Goal: Task Accomplishment & Management: Complete application form

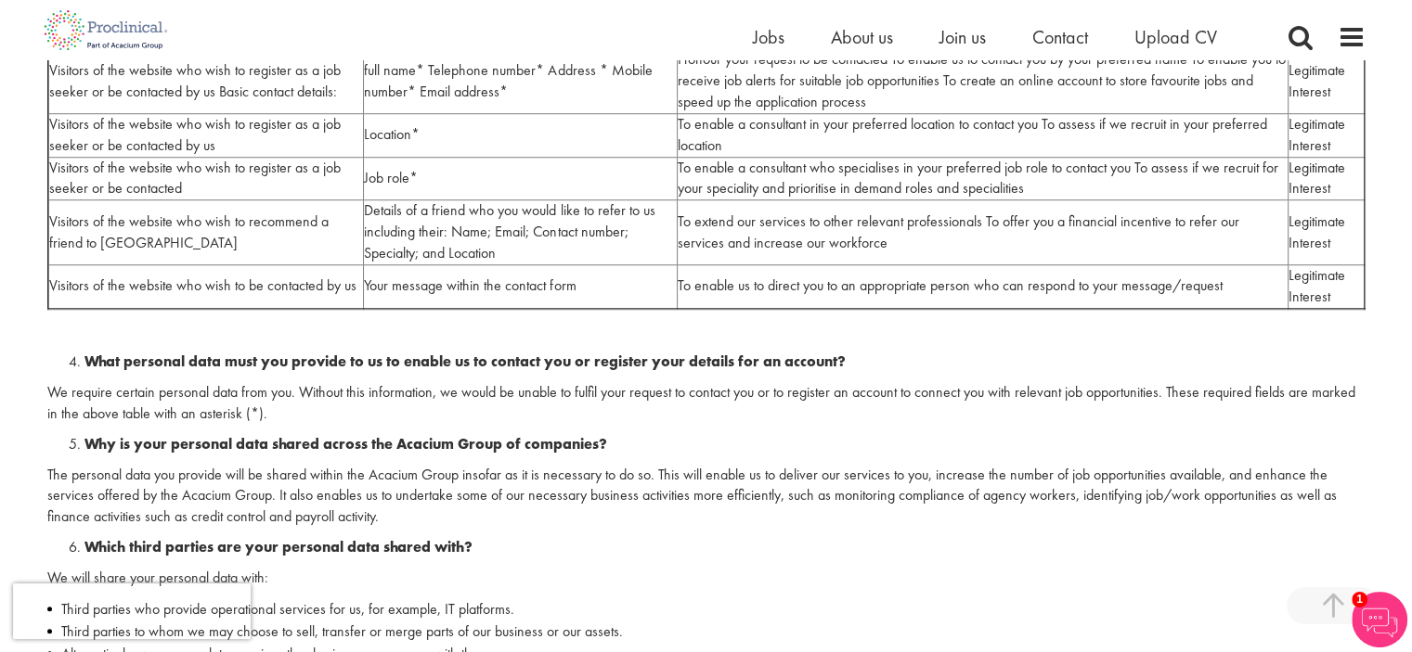
scroll to position [1021, 0]
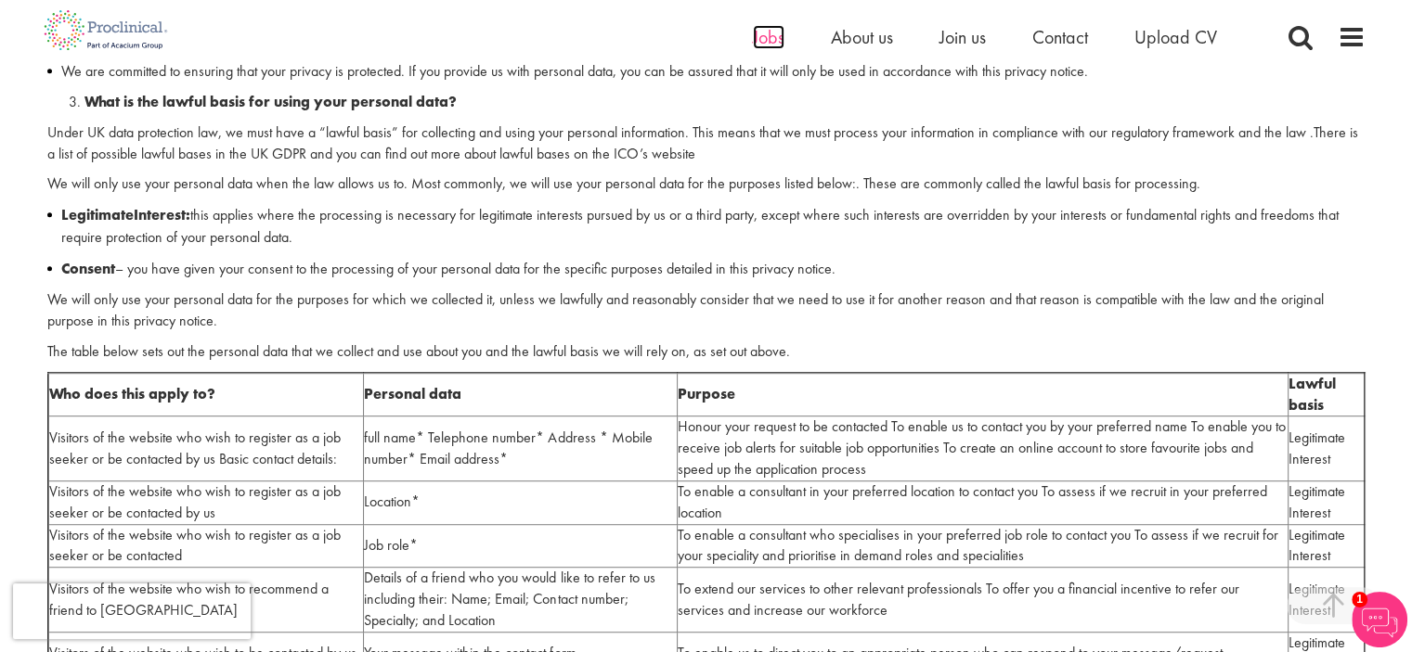
click at [765, 37] on span "Jobs" at bounding box center [769, 37] width 32 height 24
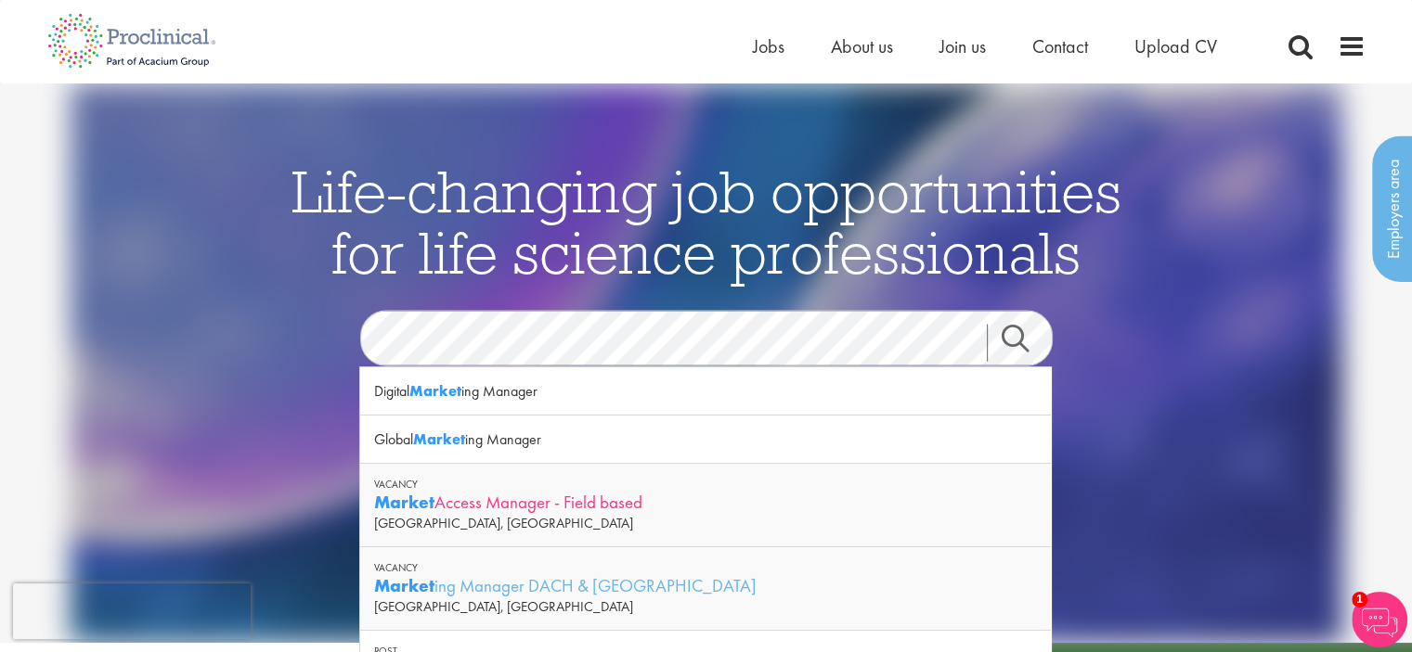
click at [523, 502] on div "Market Access Manager - Field based" at bounding box center [705, 502] width 663 height 23
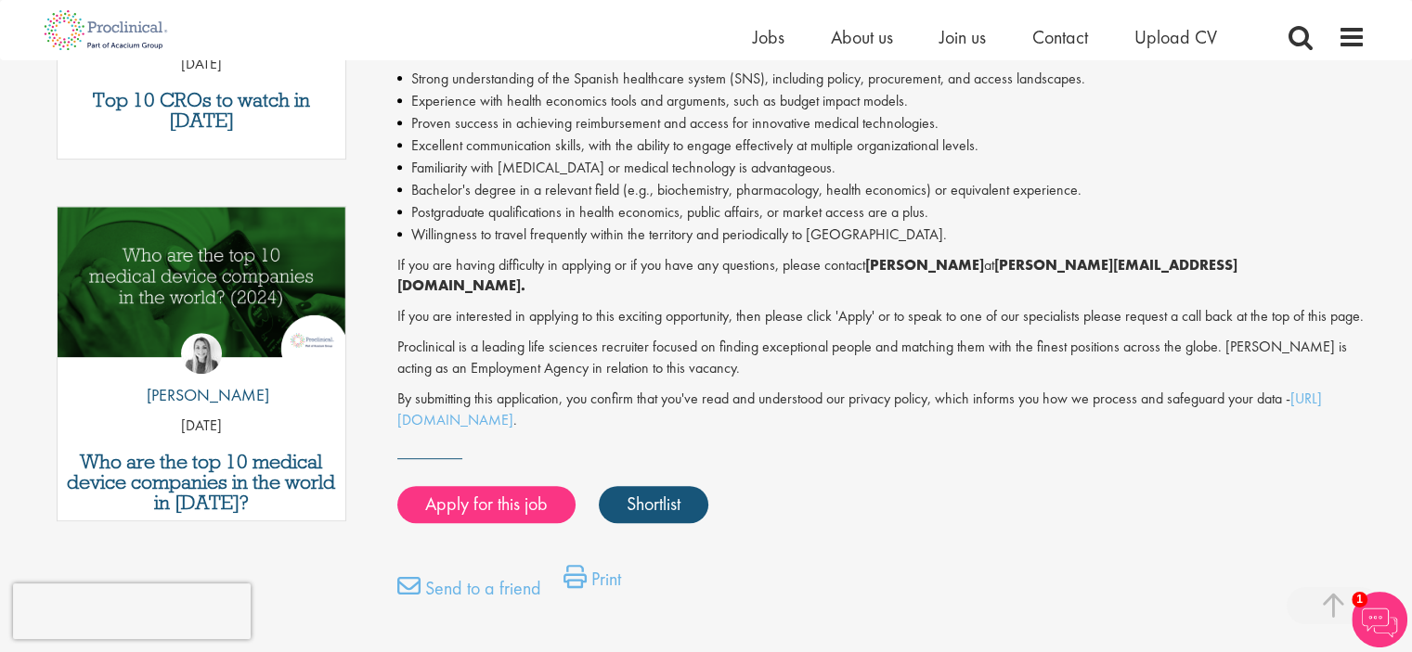
scroll to position [835, 0]
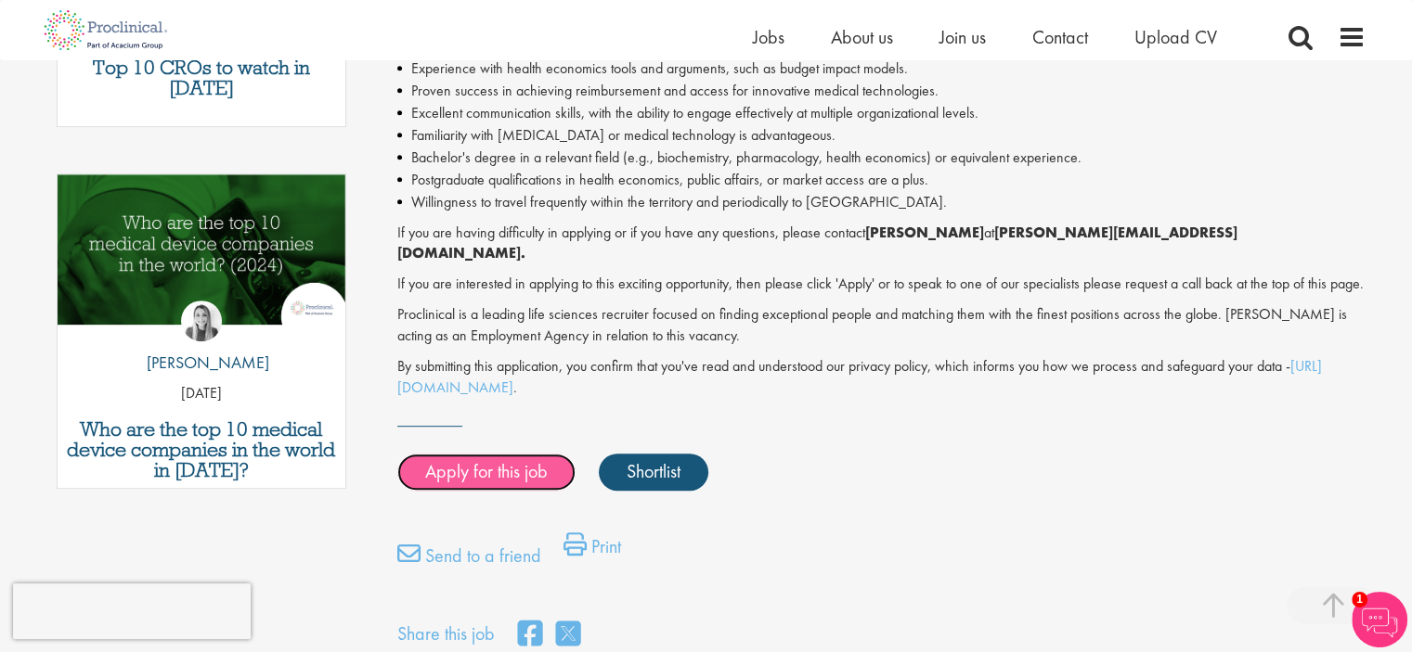
click at [512, 471] on link "Apply for this job" at bounding box center [486, 472] width 178 height 37
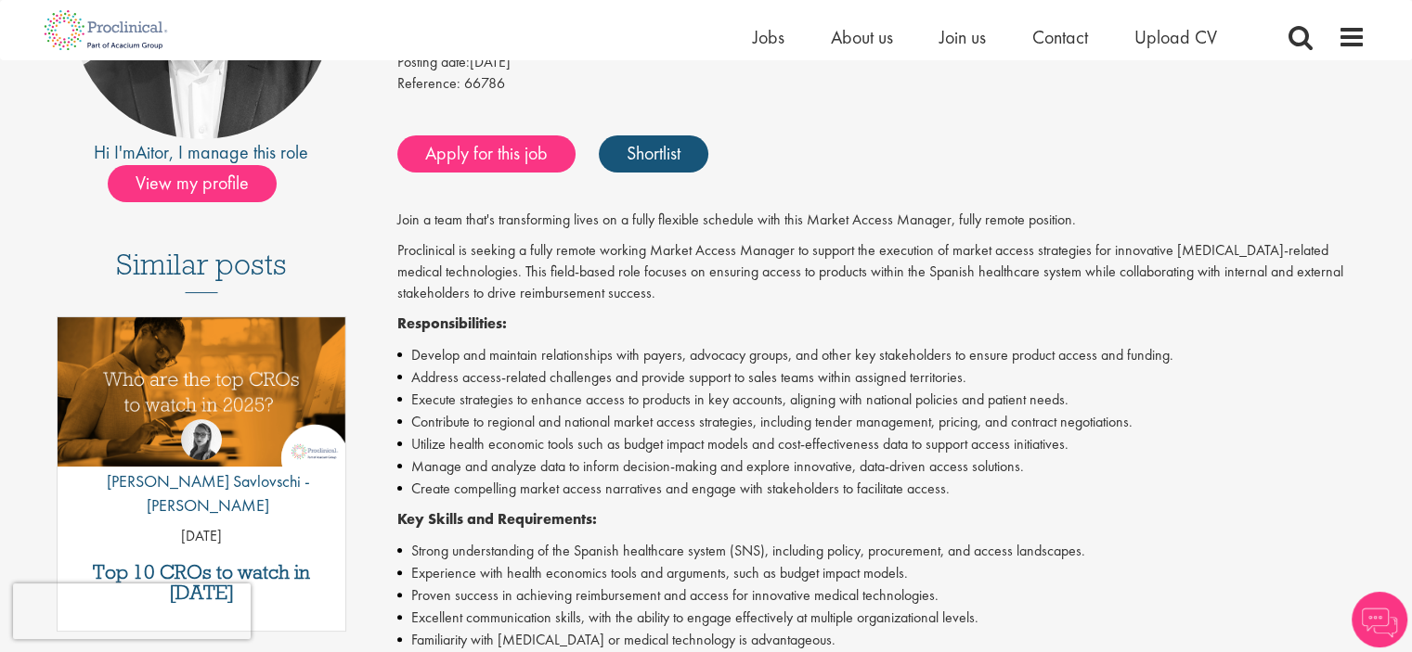
scroll to position [107, 0]
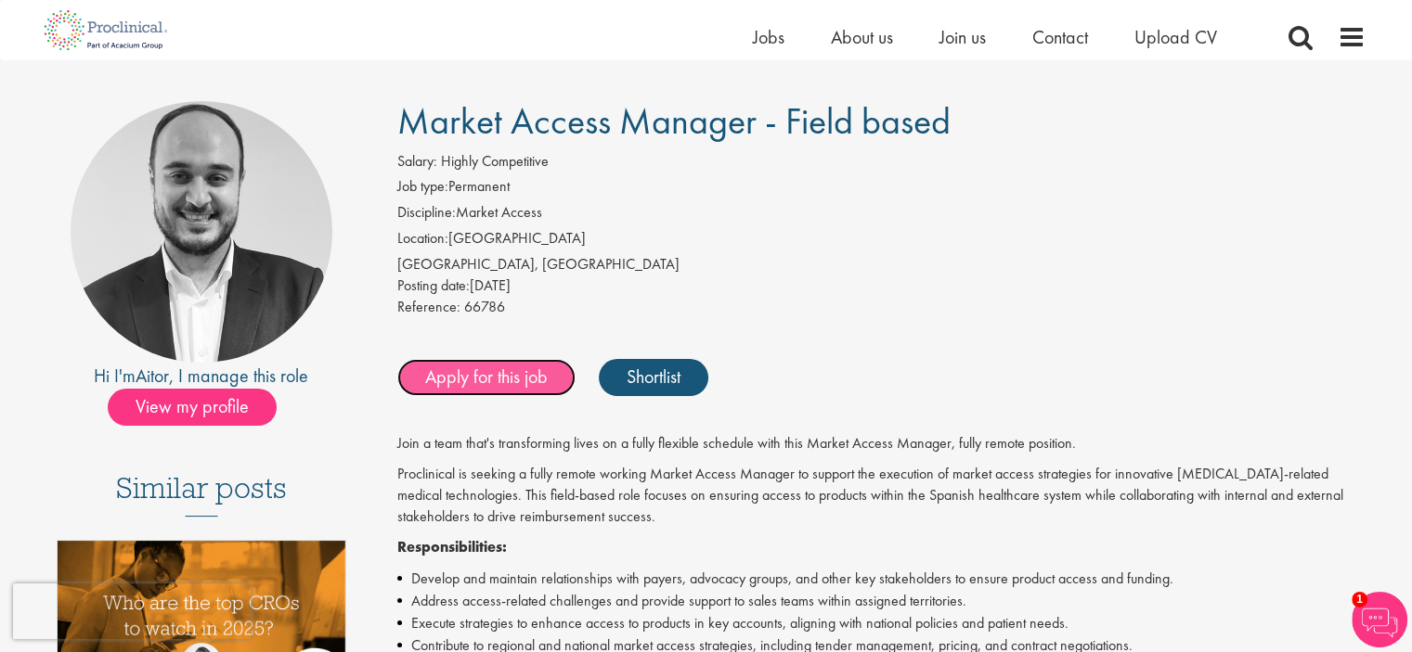
click at [537, 379] on link "Apply for this job" at bounding box center [486, 377] width 178 height 37
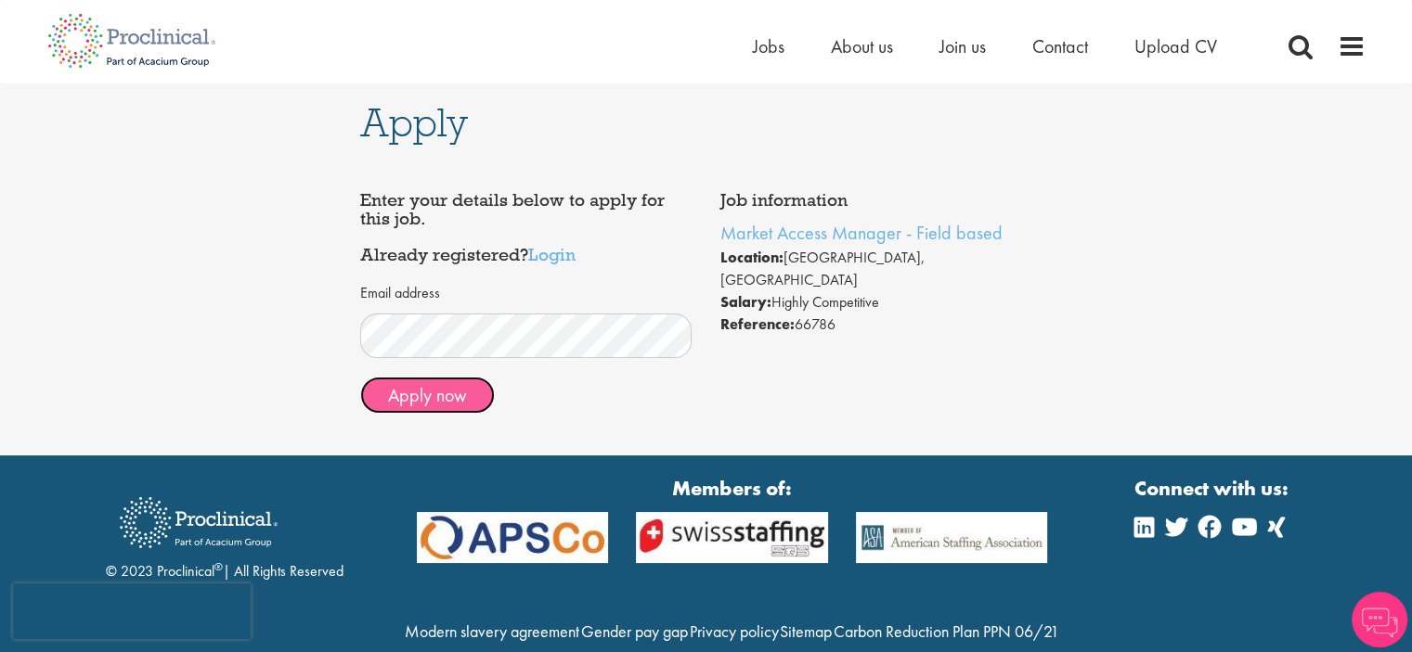
click at [455, 395] on button "Apply now" at bounding box center [427, 395] width 135 height 37
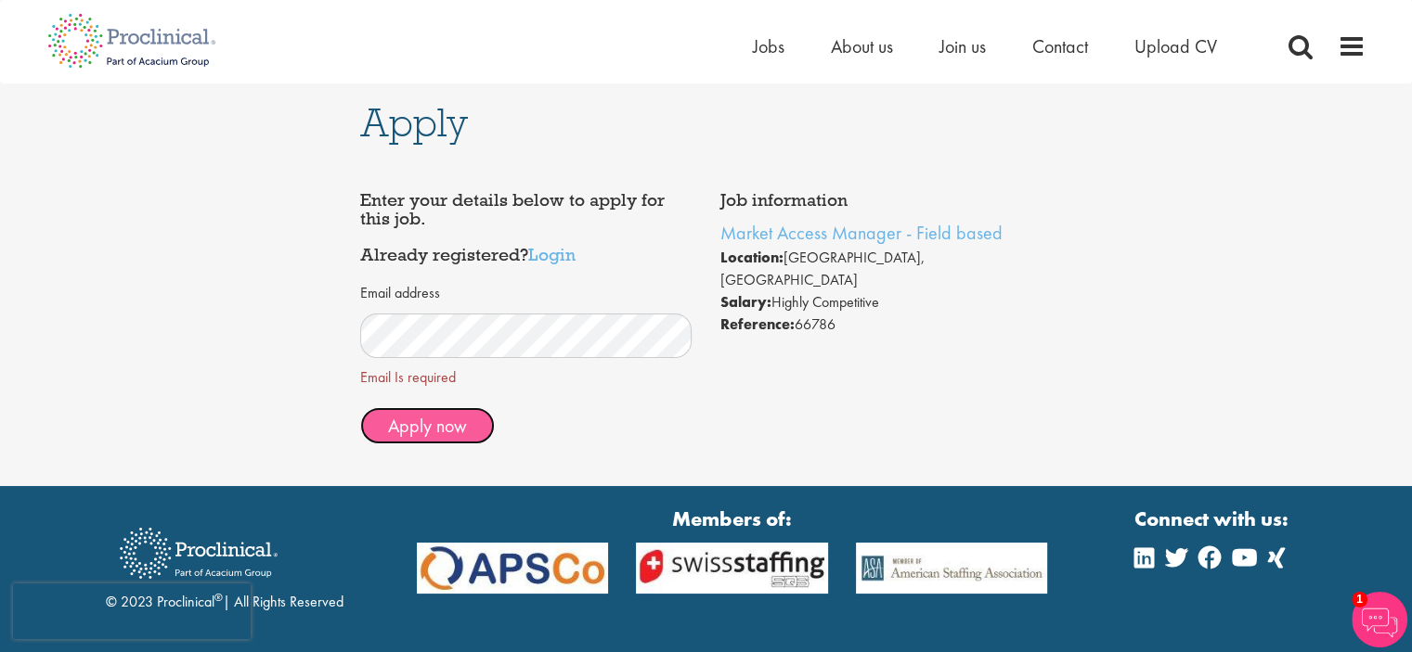
click at [445, 423] on span "Apply now" at bounding box center [427, 426] width 79 height 24
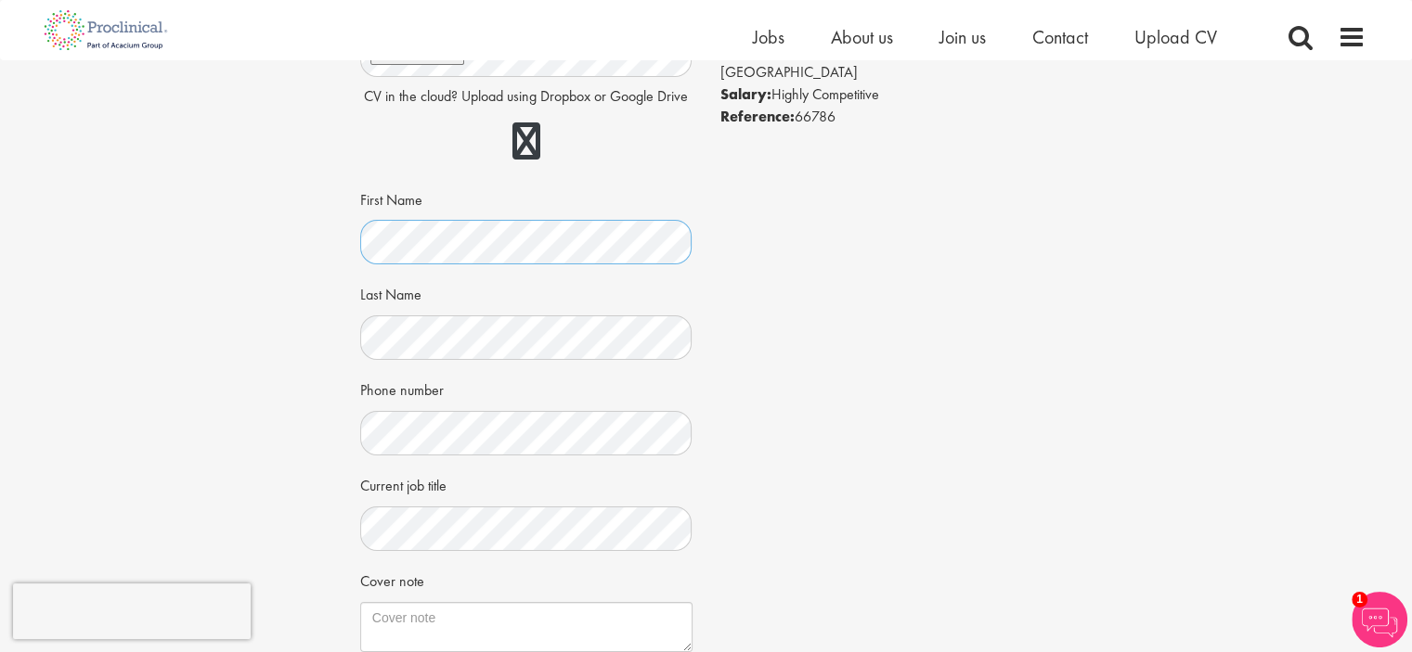
scroll to position [186, 0]
click at [494, 501] on div "Current job title" at bounding box center [526, 510] width 332 height 82
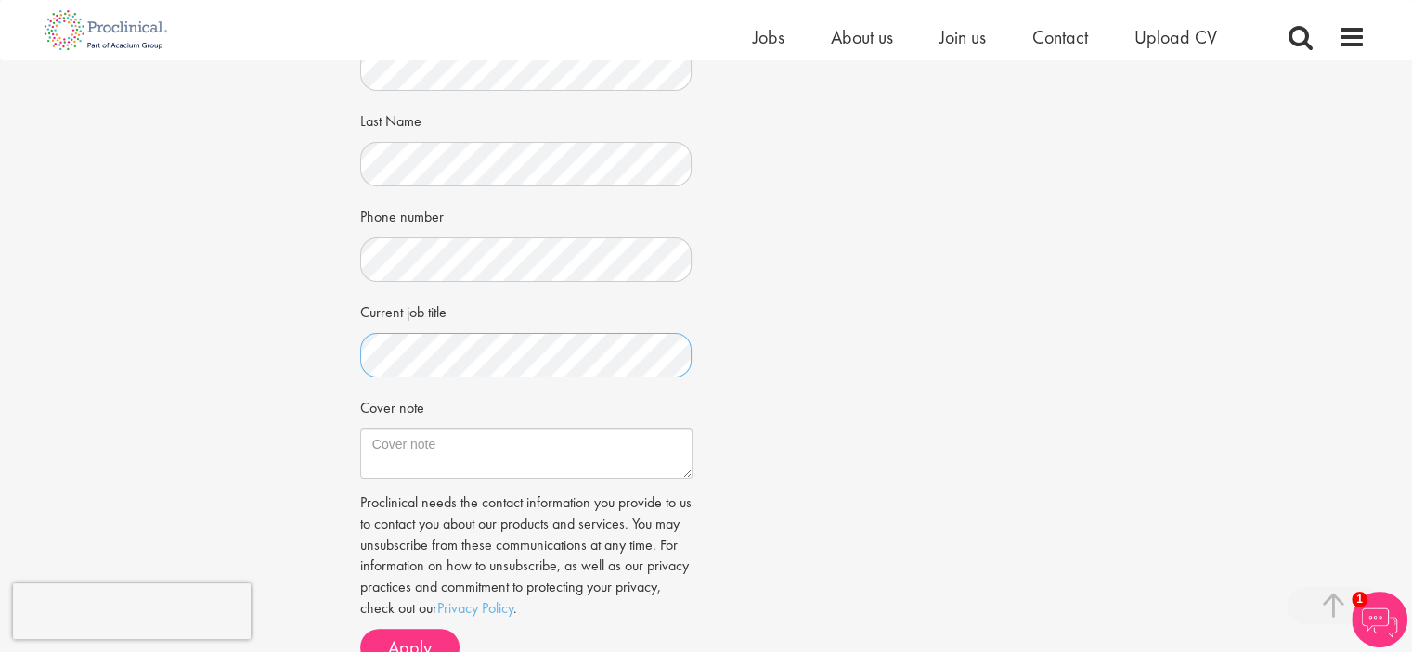
scroll to position [464, 0]
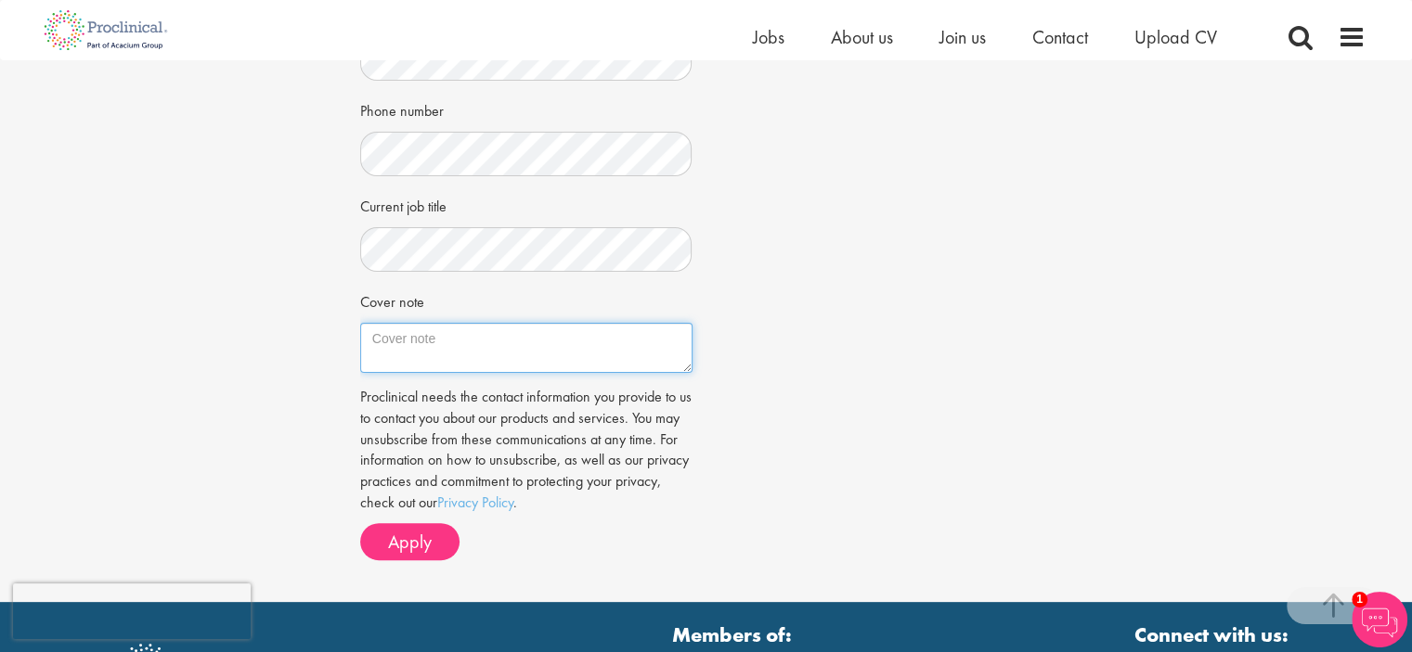
click at [529, 351] on textarea "Cover note" at bounding box center [526, 348] width 332 height 50
paste textarea "Healthcare professional with over 10 years of international experience in coope…"
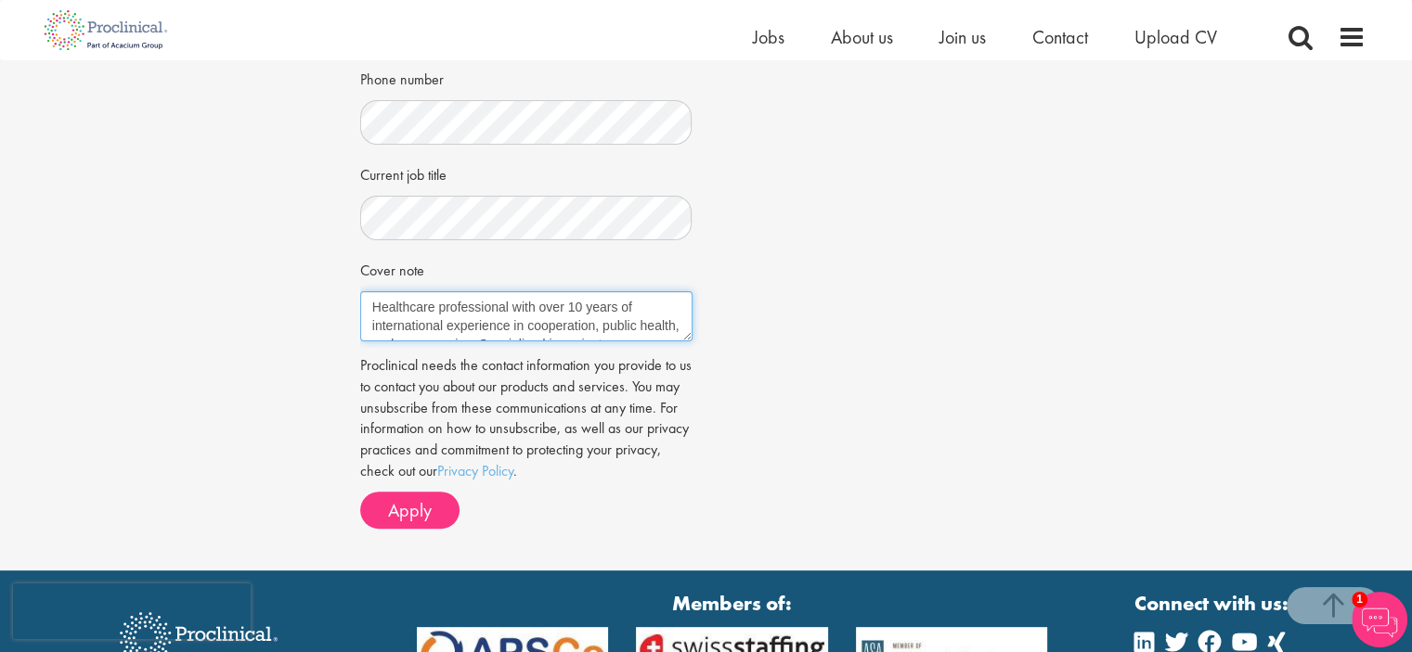
scroll to position [262, 0]
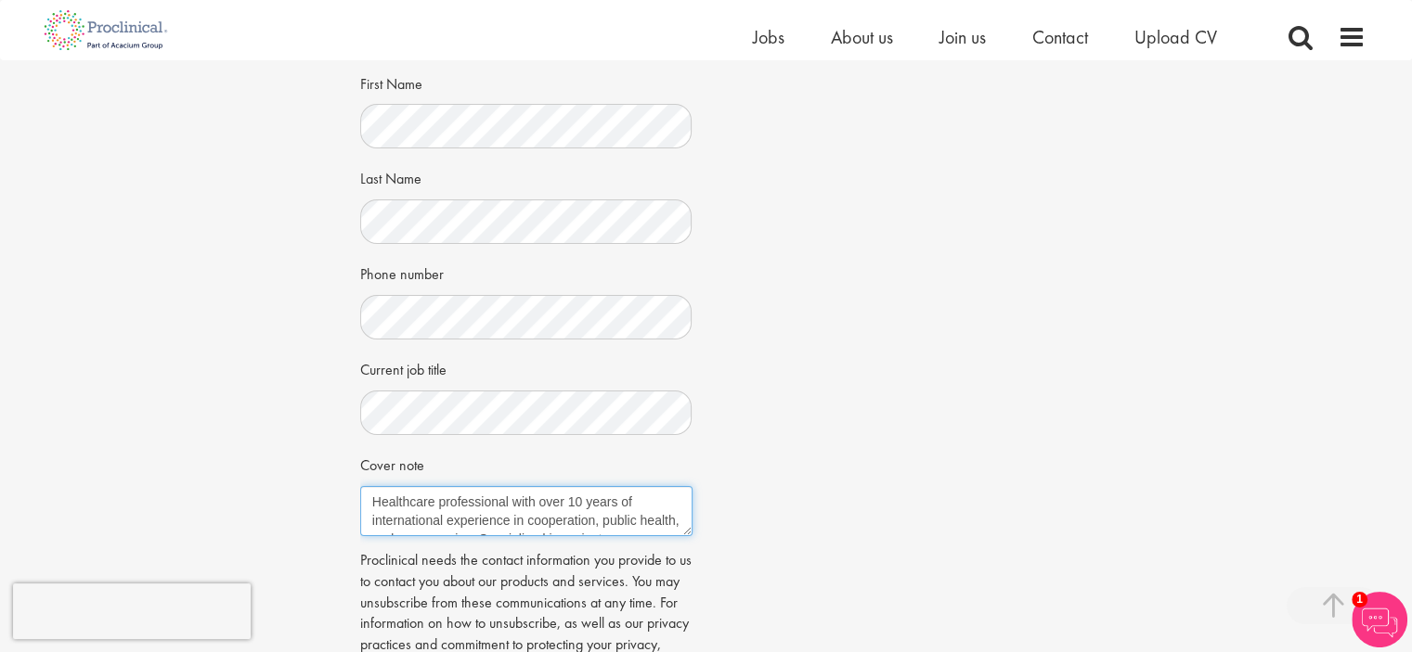
drag, startPoint x: 482, startPoint y: 132, endPoint x: 286, endPoint y: -20, distance: 248.0
click at [286, 0] on html "This website uses cookies. By continuing to use this site, you are giving your …" at bounding box center [706, 349] width 1412 height 1297
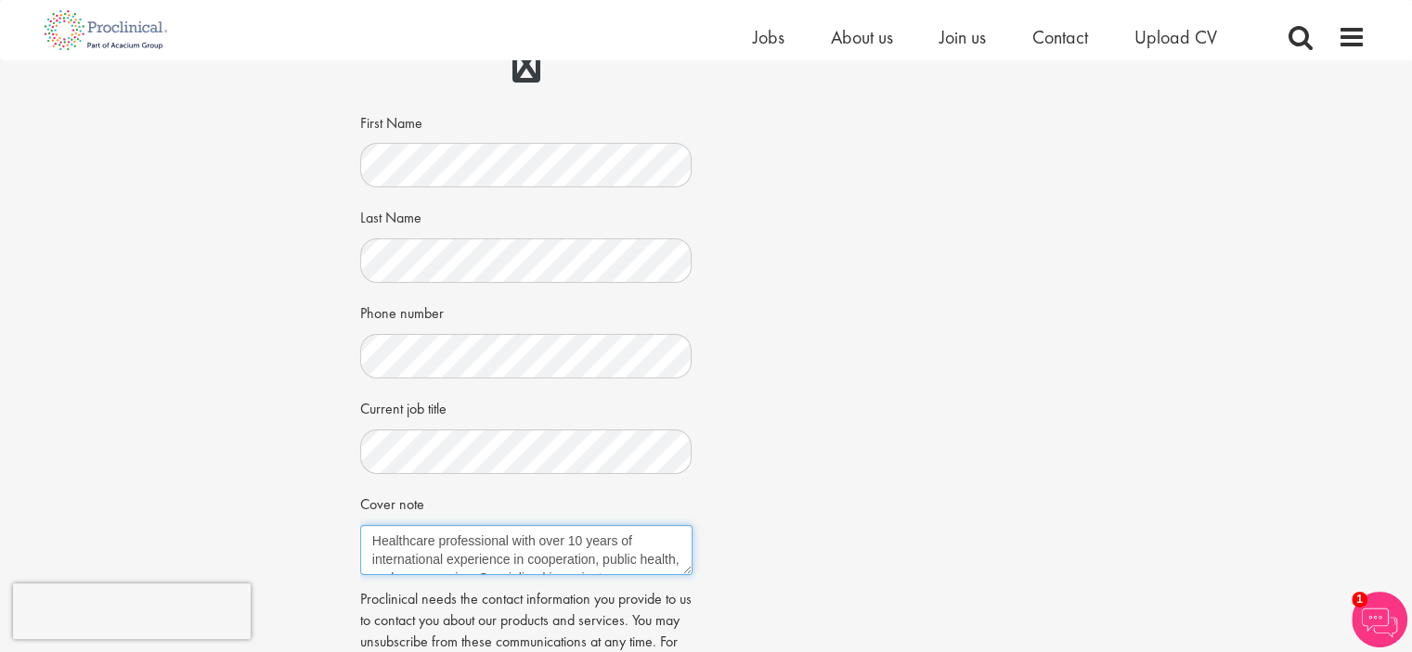
paste textarea "Laura Paredes Balcells [Your Address] Tarragona Area, Spain paredesbalcellslaur…"
drag, startPoint x: 489, startPoint y: 556, endPoint x: 291, endPoint y: 548, distance: 197.9
click at [292, 548] on div "Apply Job information Market Access Manager - Field based Location: Castellón, …" at bounding box center [705, 302] width 1439 height 1006
click at [473, 556] on textarea "Laura Paredes Balcells [Your Address] Tarragona Area, Spain paredesbalcellslaur…" at bounding box center [526, 550] width 332 height 50
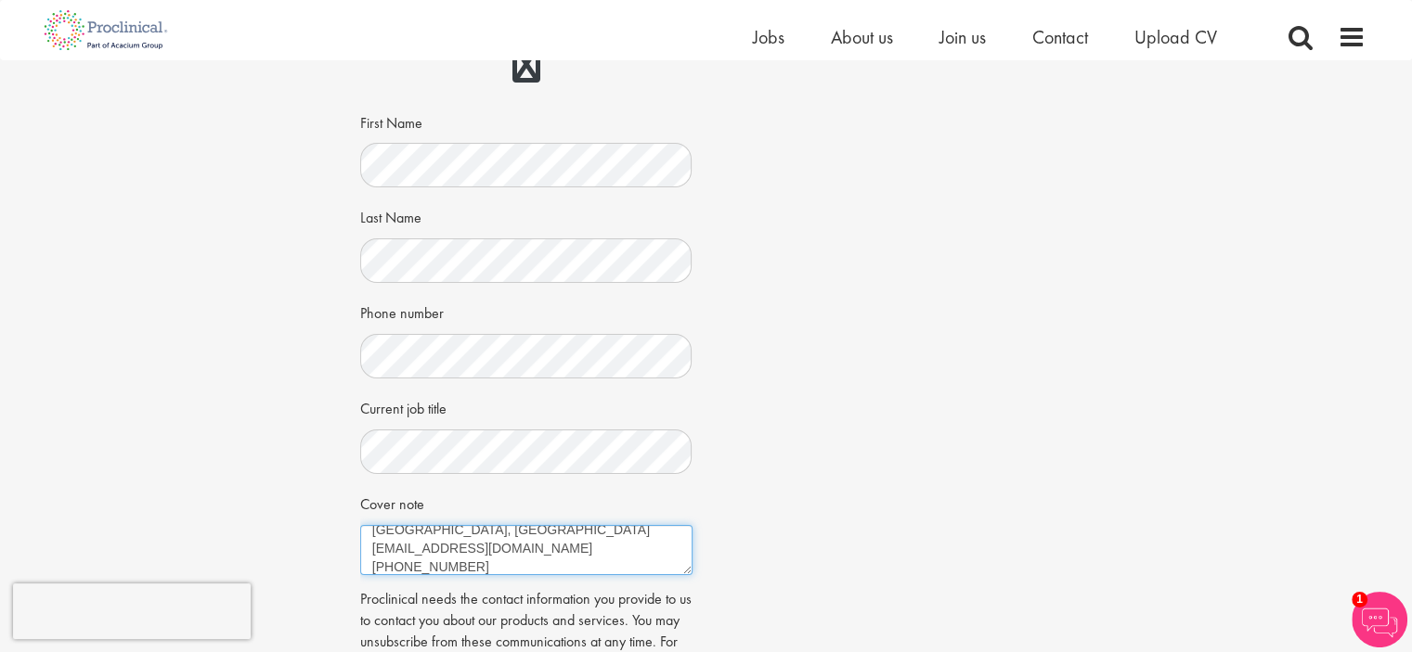
scroll to position [48, 0]
drag, startPoint x: 508, startPoint y: 564, endPoint x: 371, endPoint y: 550, distance: 137.1
click at [371, 550] on textarea "Laura Paredes Balcells Tarragona Area, Spain paredesbalcellslaura@gmail.com +34…" at bounding box center [526, 550] width 332 height 50
click at [591, 537] on textarea "Laura Paredes Balcells Tarragona Area, Spain paredesbalcellslaura@gmail.com +34…" at bounding box center [526, 550] width 332 height 50
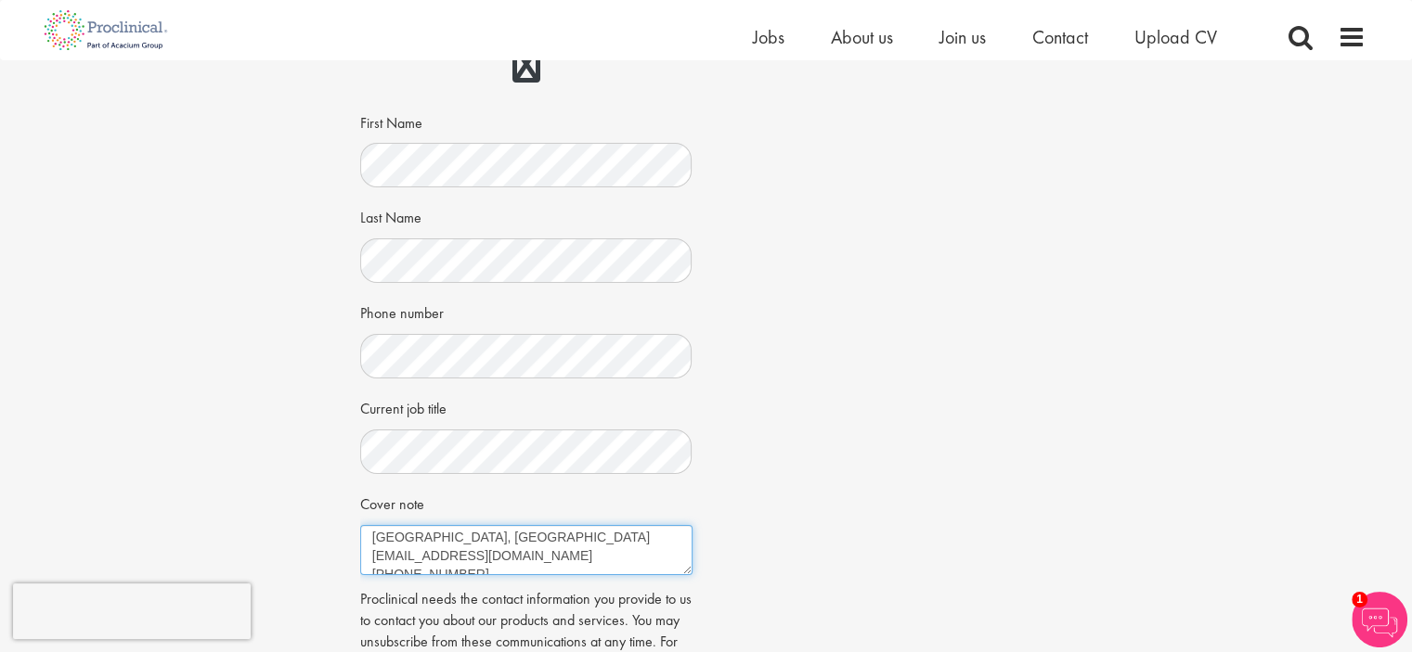
drag, startPoint x: 523, startPoint y: 536, endPoint x: 362, endPoint y: 538, distance: 161.5
click at [362, 538] on textarea "Laura Paredes Balcells Tarragona Area, Spain paredesbalcellslaura@gmail.com +34…" at bounding box center [526, 550] width 332 height 50
click at [460, 543] on textarea "Laura Paredes Balcells Tarragona Area, Spain paredesbalcellslaura@gmail.com +34…" at bounding box center [526, 550] width 332 height 50
drag, startPoint x: 500, startPoint y: 556, endPoint x: 346, endPoint y: 558, distance: 154.1
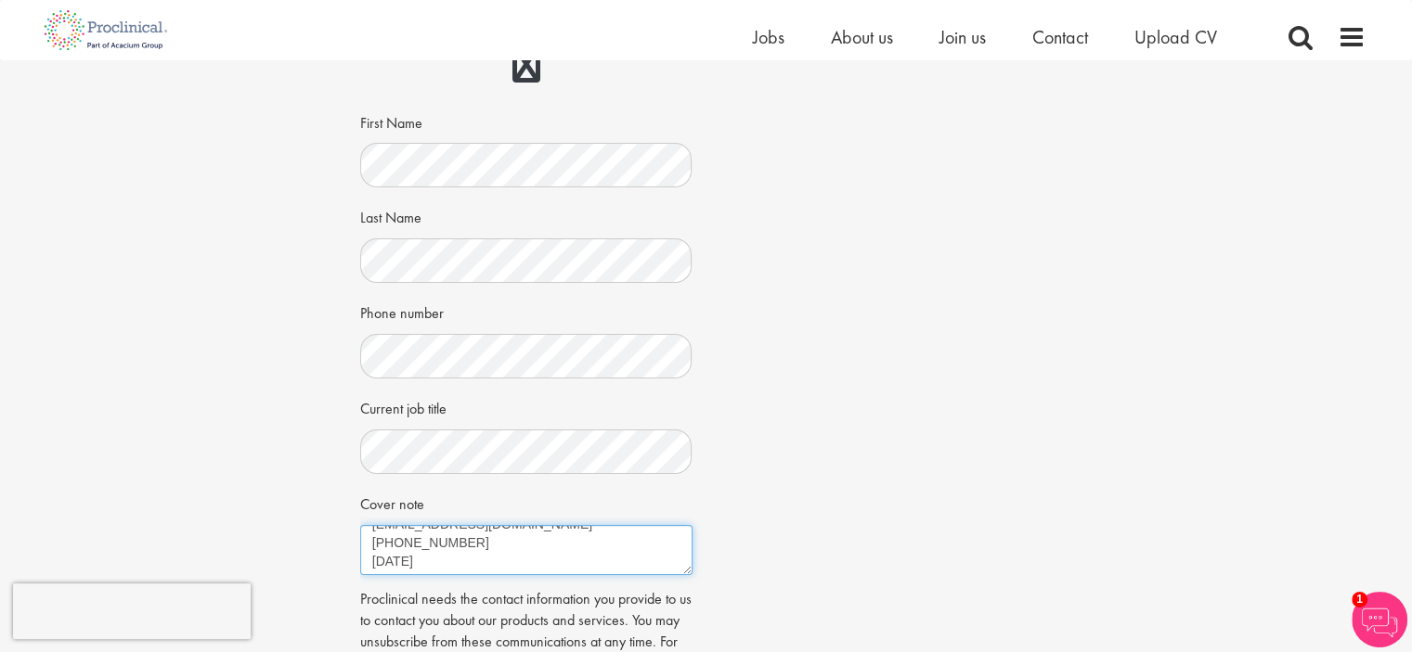
click at [347, 558] on div "Apply Job information Market Access Manager - Field based Location: Castellón, …" at bounding box center [706, 302] width 720 height 1006
drag, startPoint x: 495, startPoint y: 558, endPoint x: 372, endPoint y: 546, distance: 123.1
click at [372, 546] on textarea "Laura Paredes Balcells Tarragona Area, Spain paredesbalcellslaura@gmail.com +34…" at bounding box center [526, 550] width 332 height 50
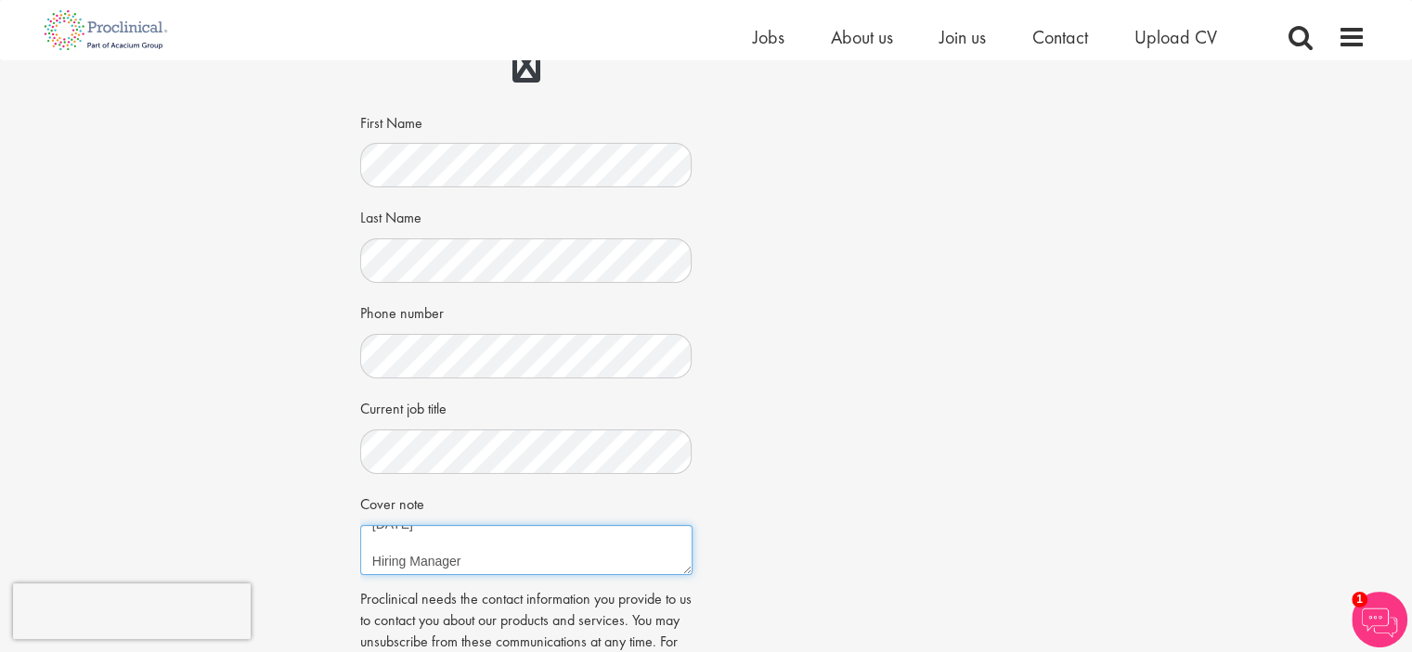
drag, startPoint x: 482, startPoint y: 560, endPoint x: 335, endPoint y: 554, distance: 146.7
click at [338, 554] on div "Apply Job information Market Access Manager - Field based Location: Castellón, …" at bounding box center [705, 302] width 1439 height 1006
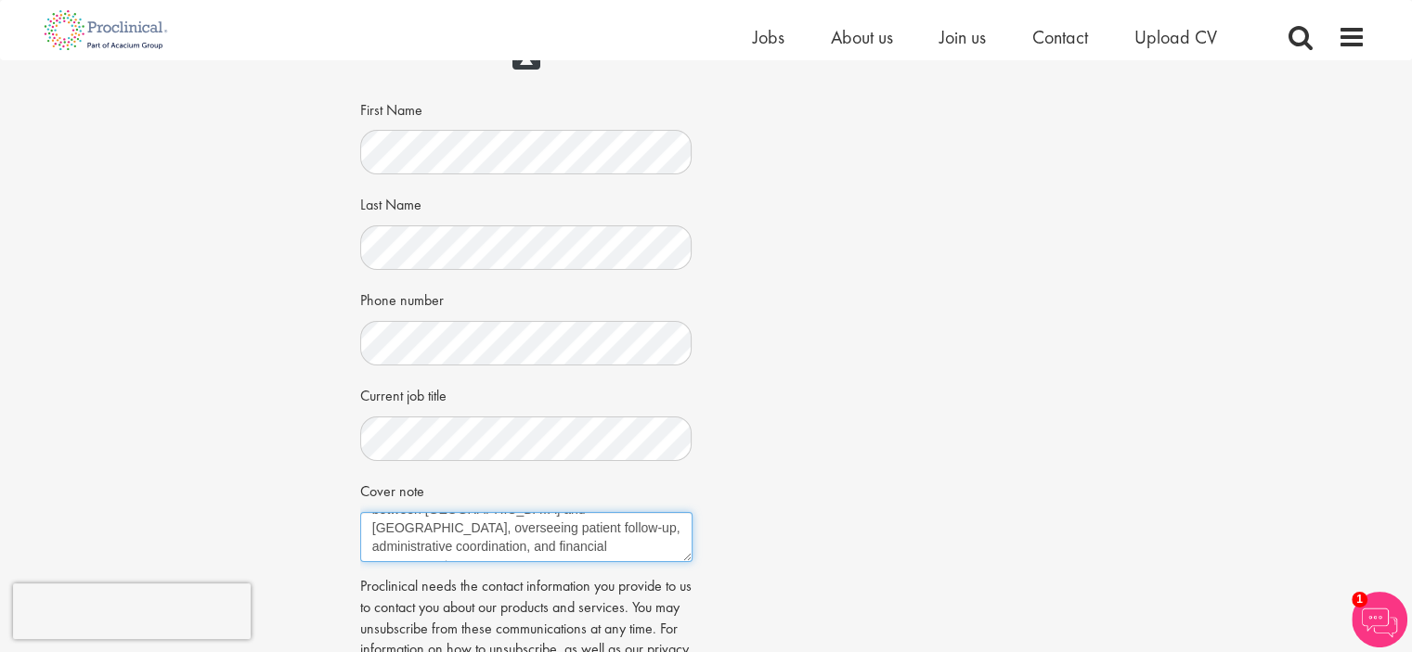
scroll to position [447, 0]
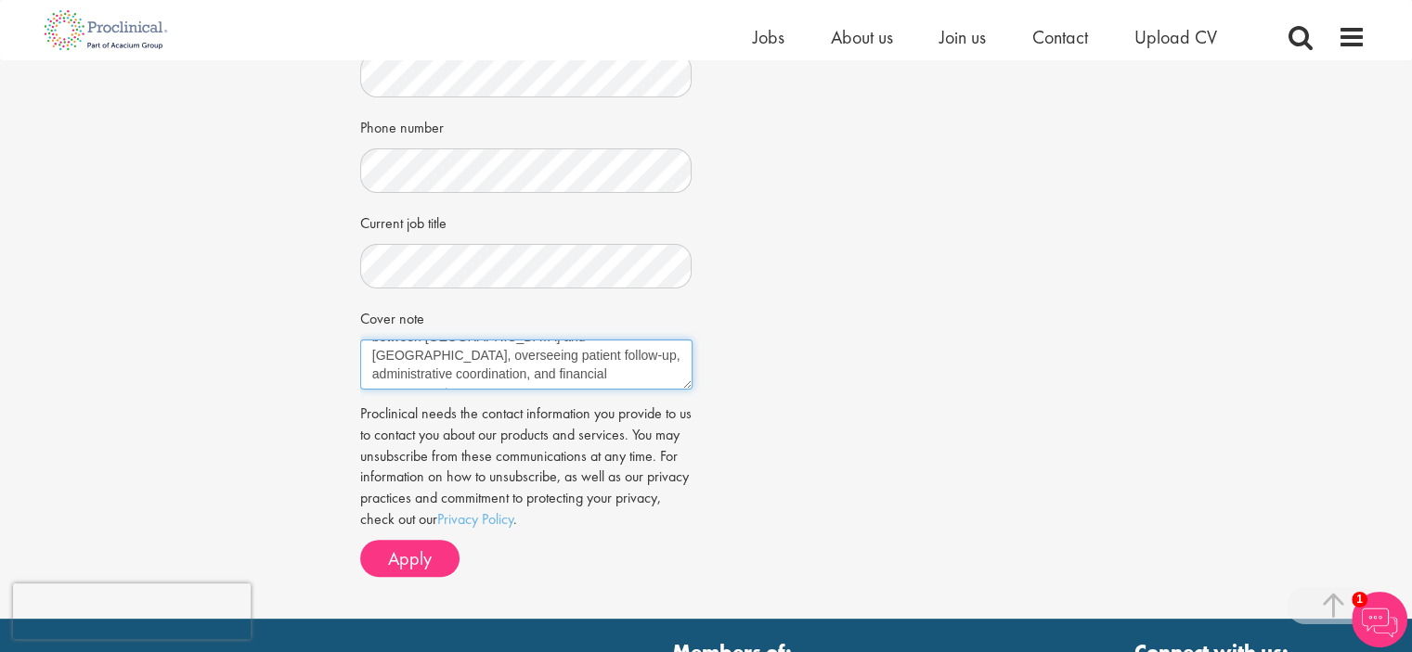
type textarea "Laura Paredes Balcells Tarragona Area, Spain paredesbalcellslaura@gmail.com +34…"
drag, startPoint x: 516, startPoint y: 372, endPoint x: 314, endPoint y: 252, distance: 235.6
click at [315, 252] on div "Apply Job information Market Access Manager - Field based Location: Castellón, …" at bounding box center [705, 116] width 1439 height 1006
paste textarea "Dear Hiring Manager, I am writing to express my interest in the Market Access M…"
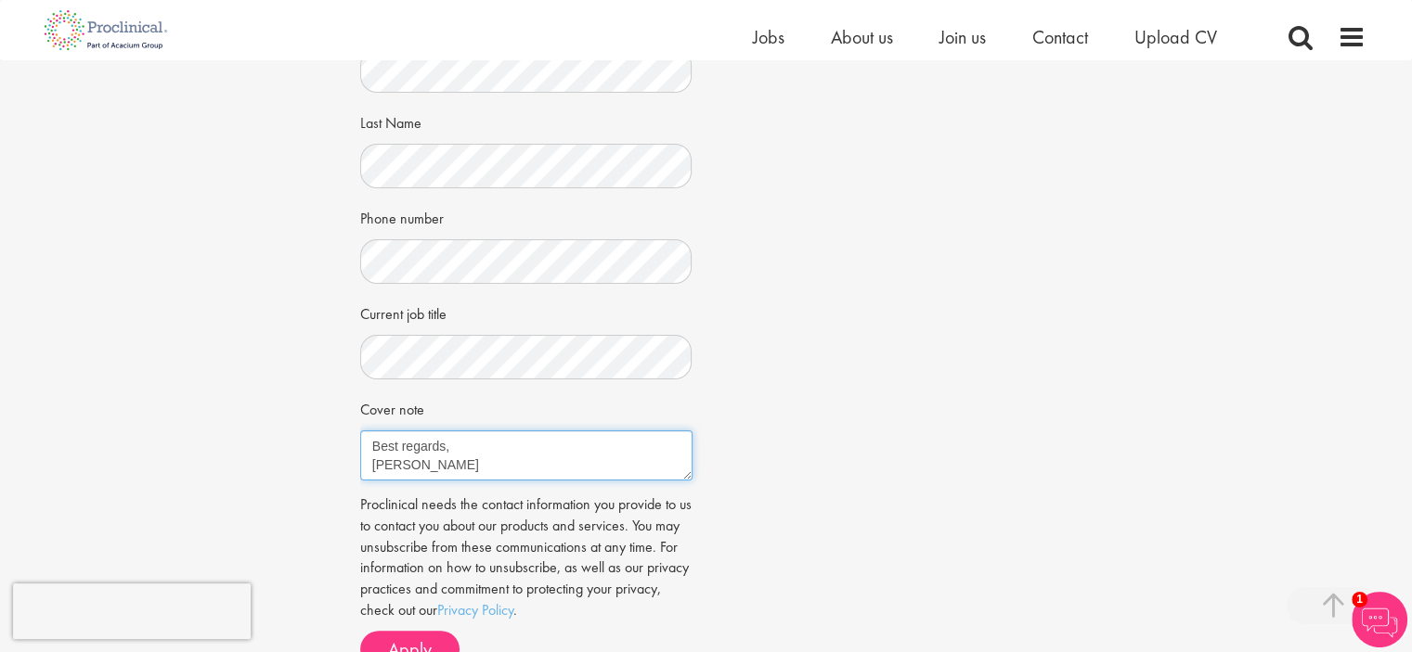
scroll to position [684, 0]
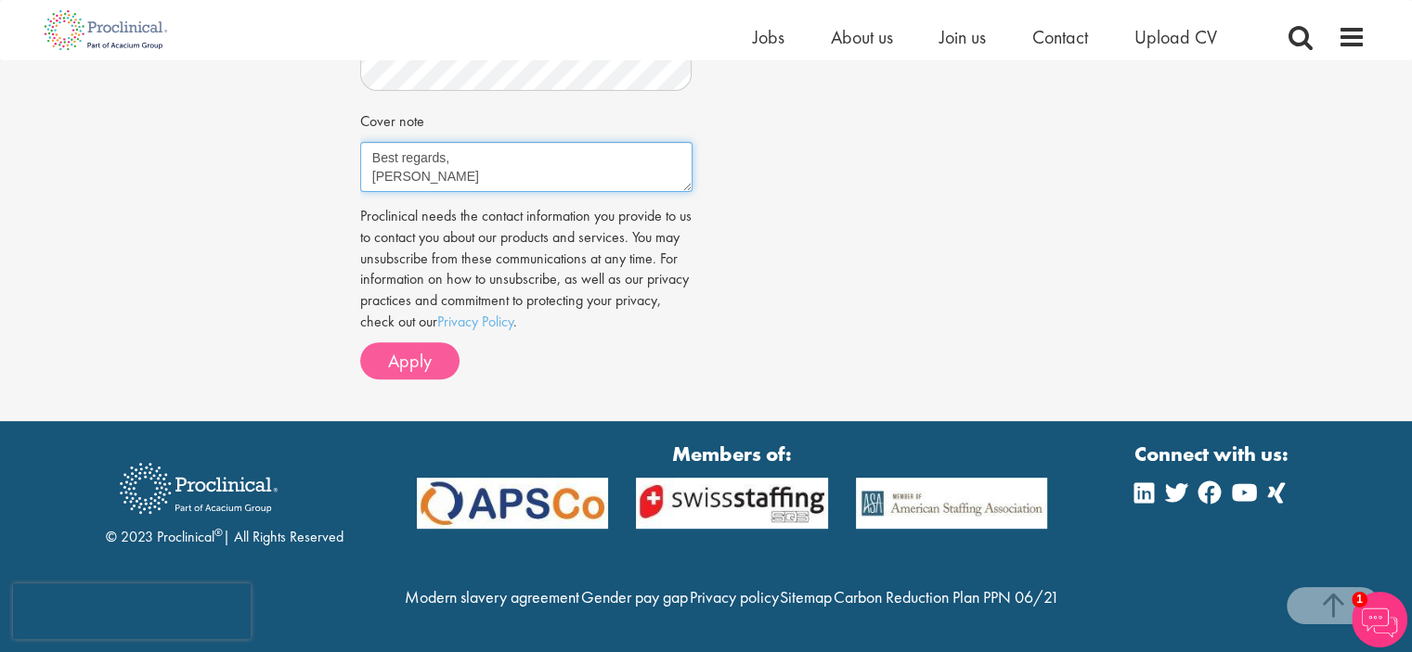
type textarea "Dear Hiring Manager, I am writing to express my interest in the Market Access M…"
click at [425, 349] on span "Apply" at bounding box center [410, 361] width 44 height 24
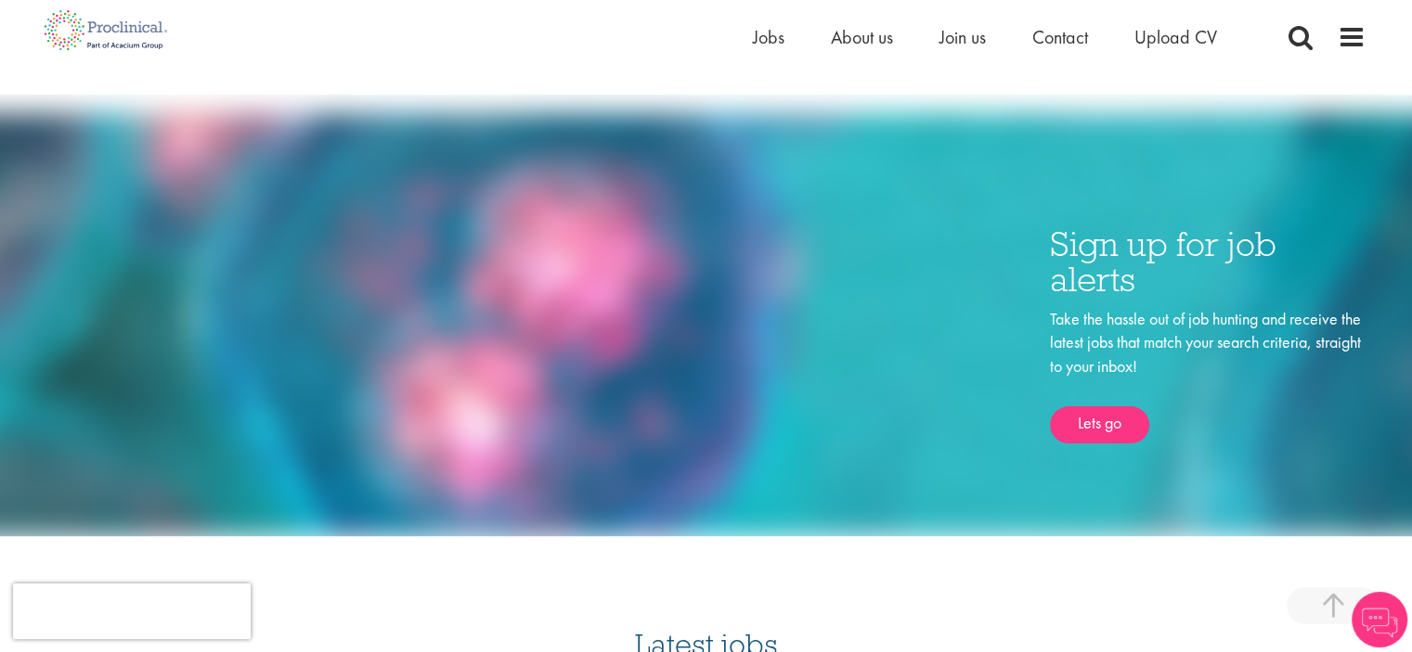
scroll to position [278, 0]
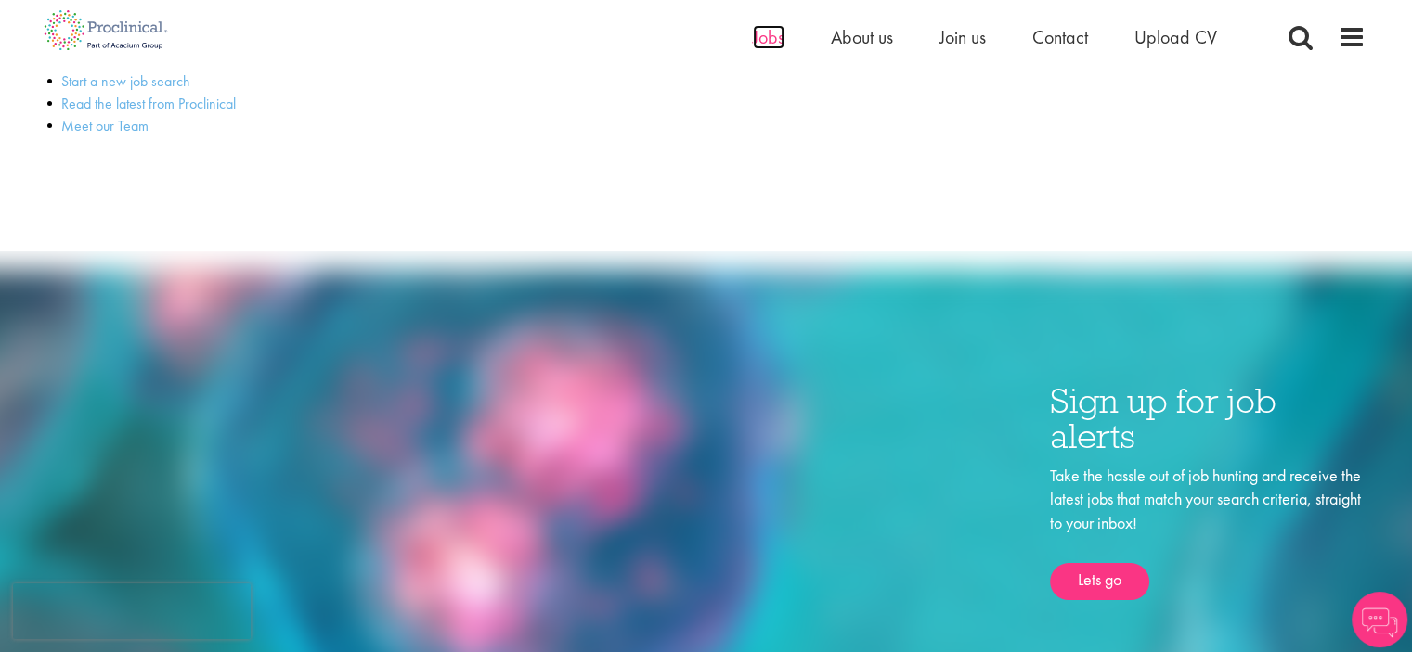
click at [768, 32] on span "Jobs" at bounding box center [769, 37] width 32 height 24
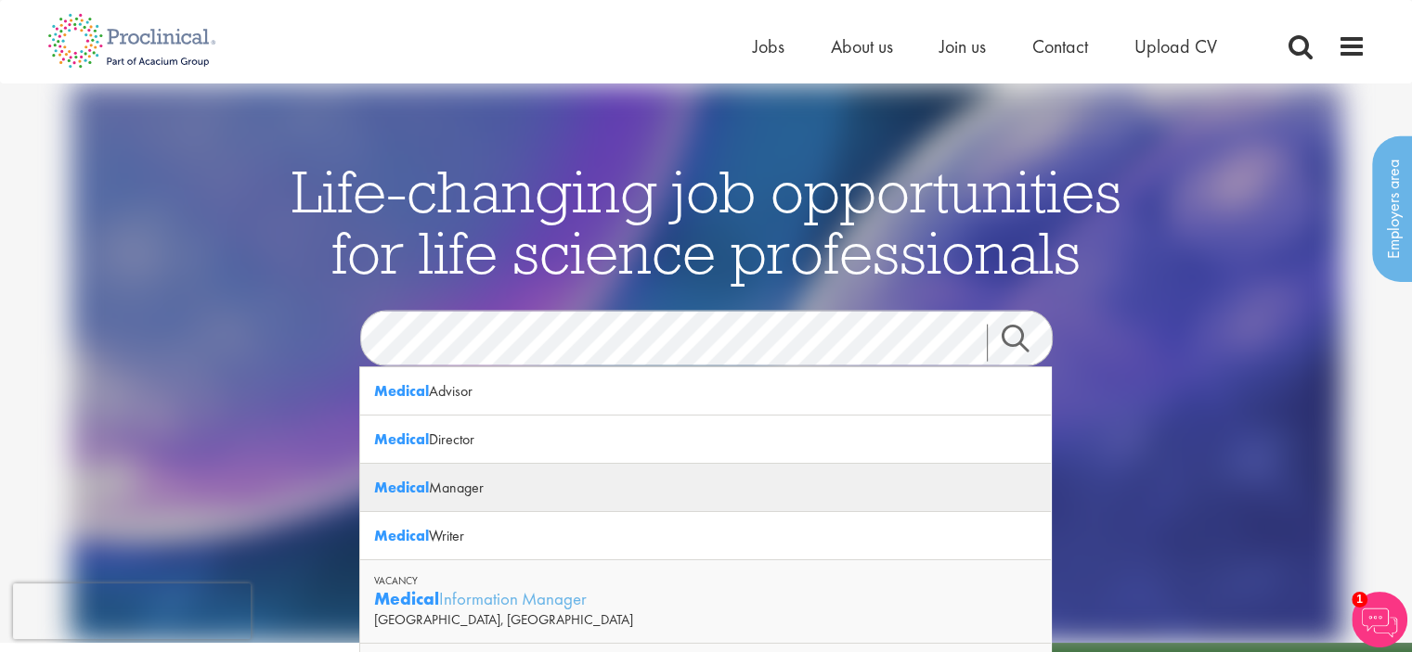
click at [471, 492] on div "Medical Manager" at bounding box center [705, 488] width 691 height 48
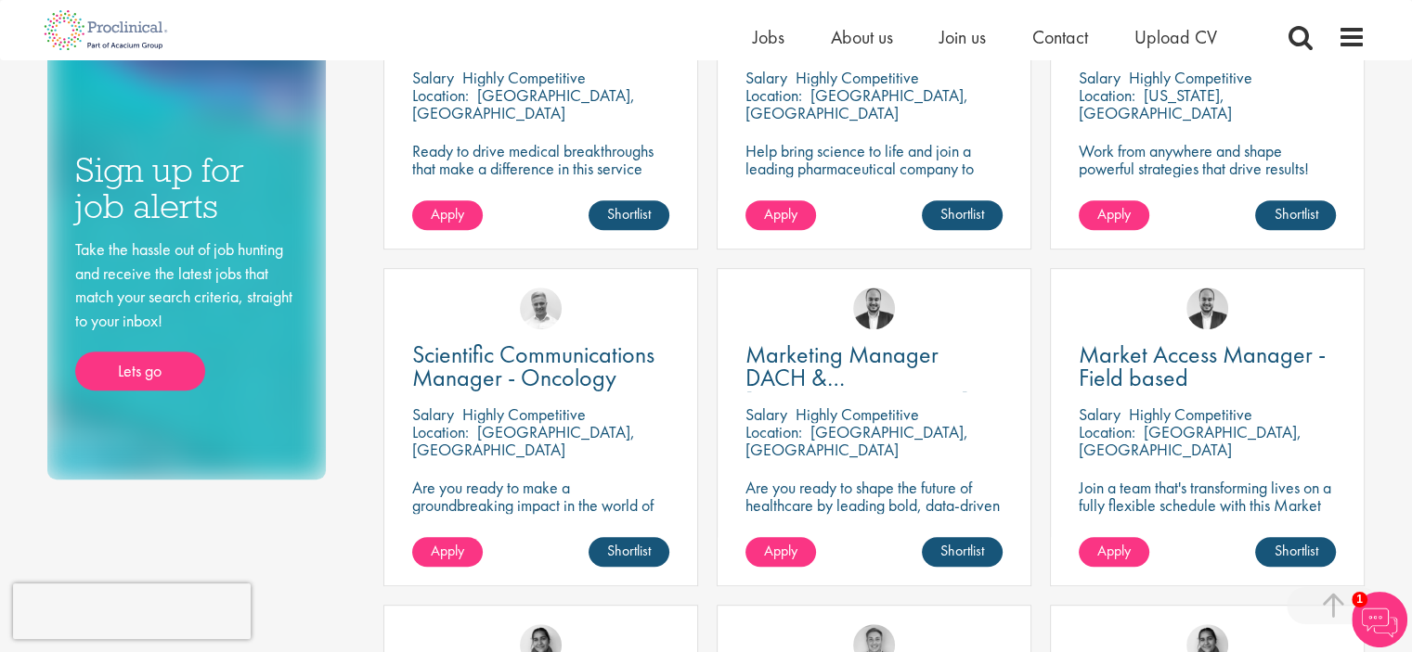
scroll to position [835, 0]
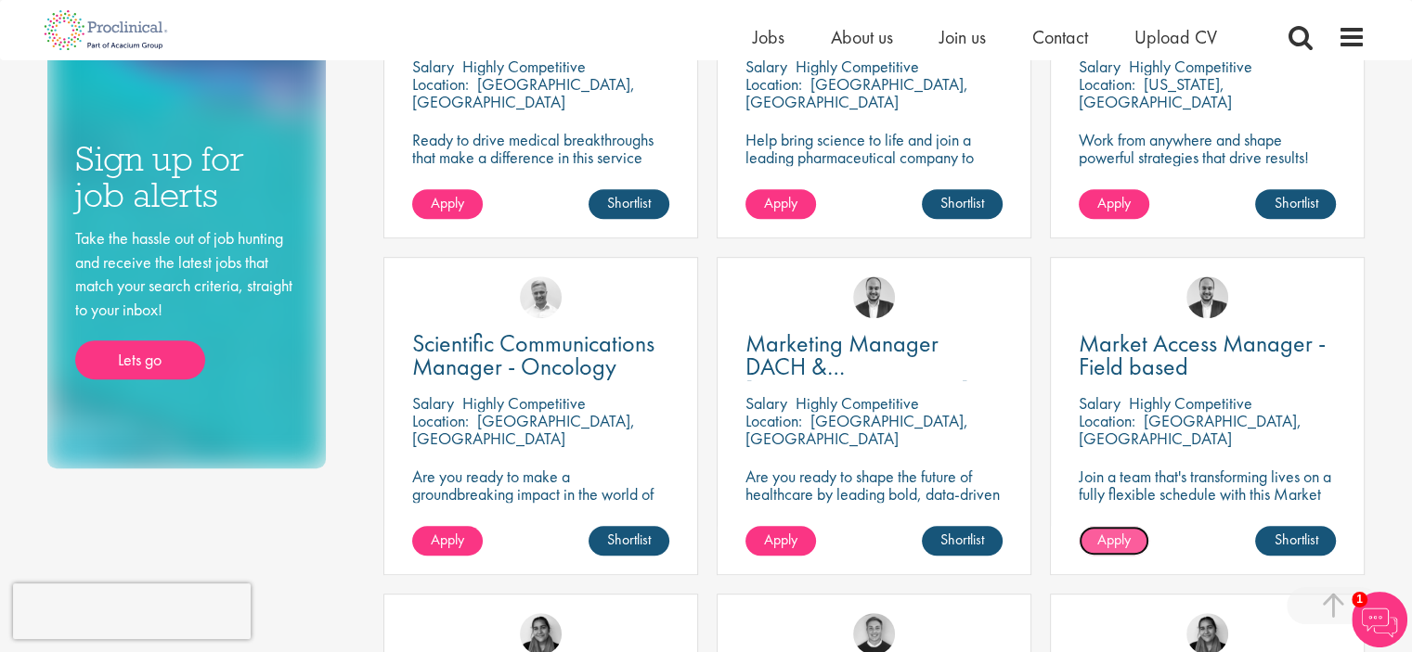
click at [1122, 539] on span "Apply" at bounding box center [1113, 539] width 33 height 19
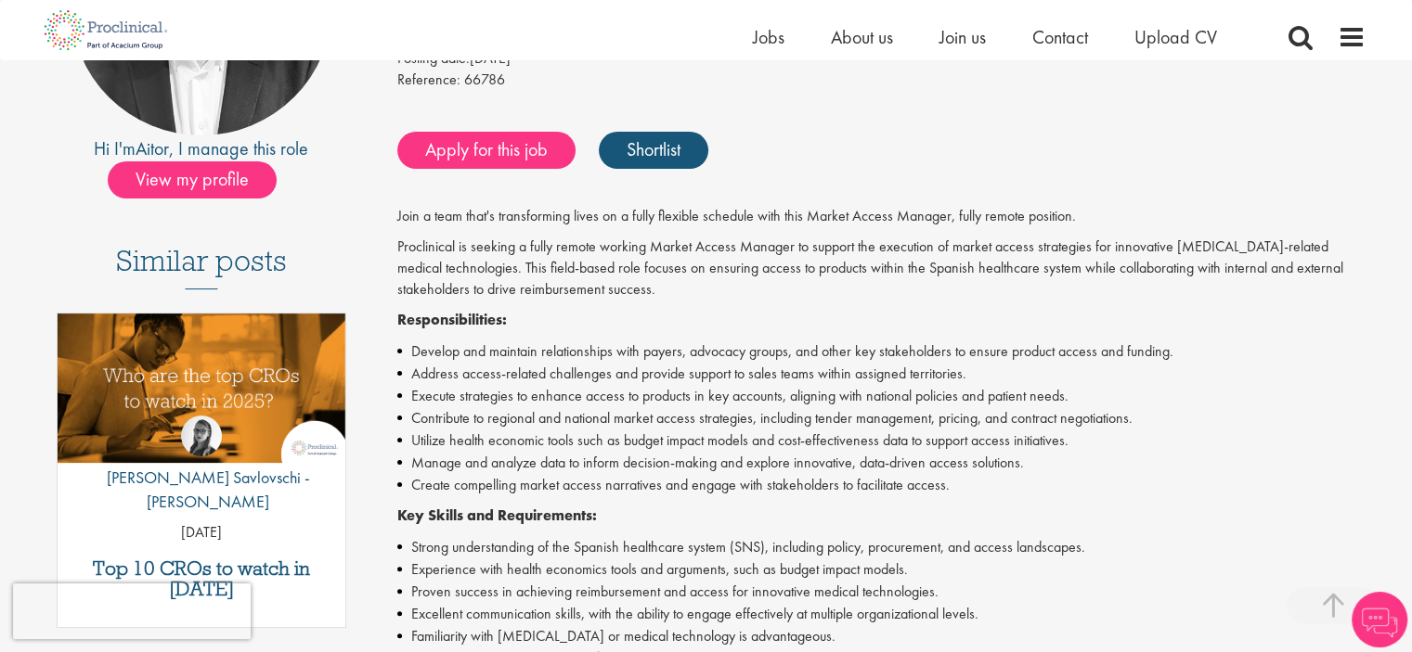
scroll to position [371, 0]
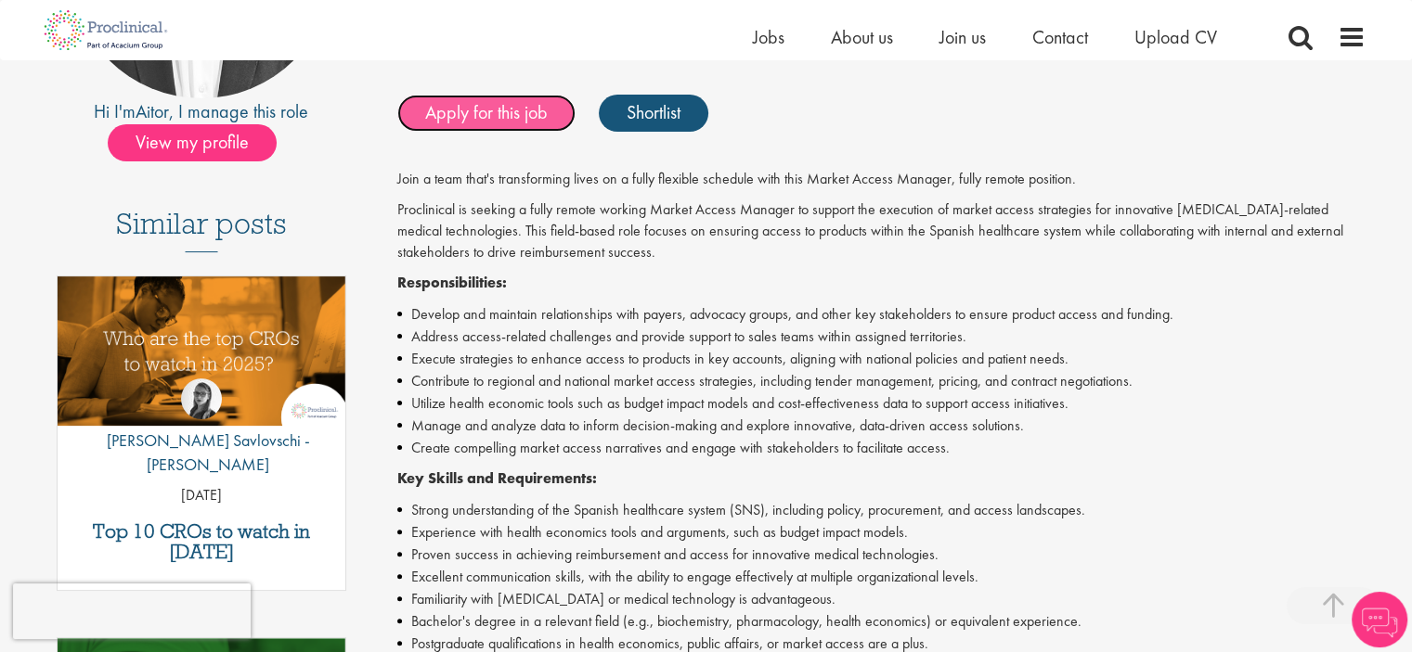
click at [548, 114] on link "Apply for this job" at bounding box center [486, 113] width 178 height 37
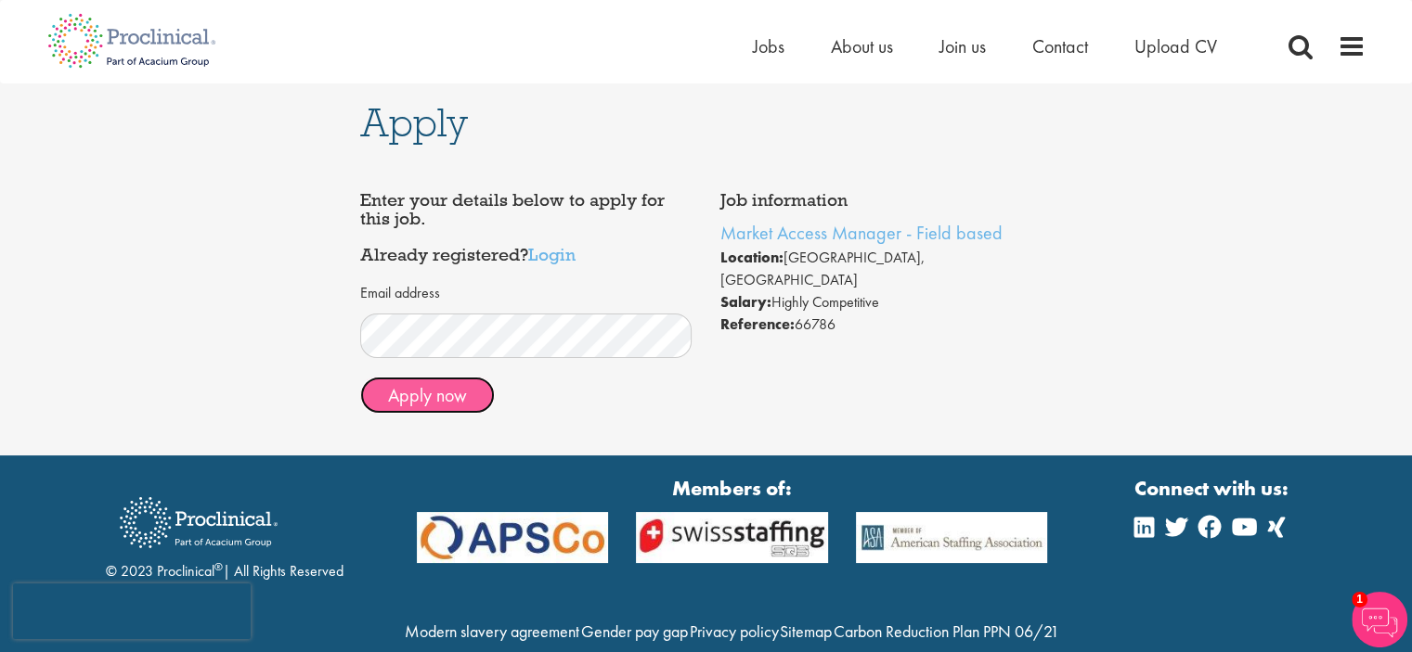
click at [443, 397] on button "Apply now" at bounding box center [427, 395] width 135 height 37
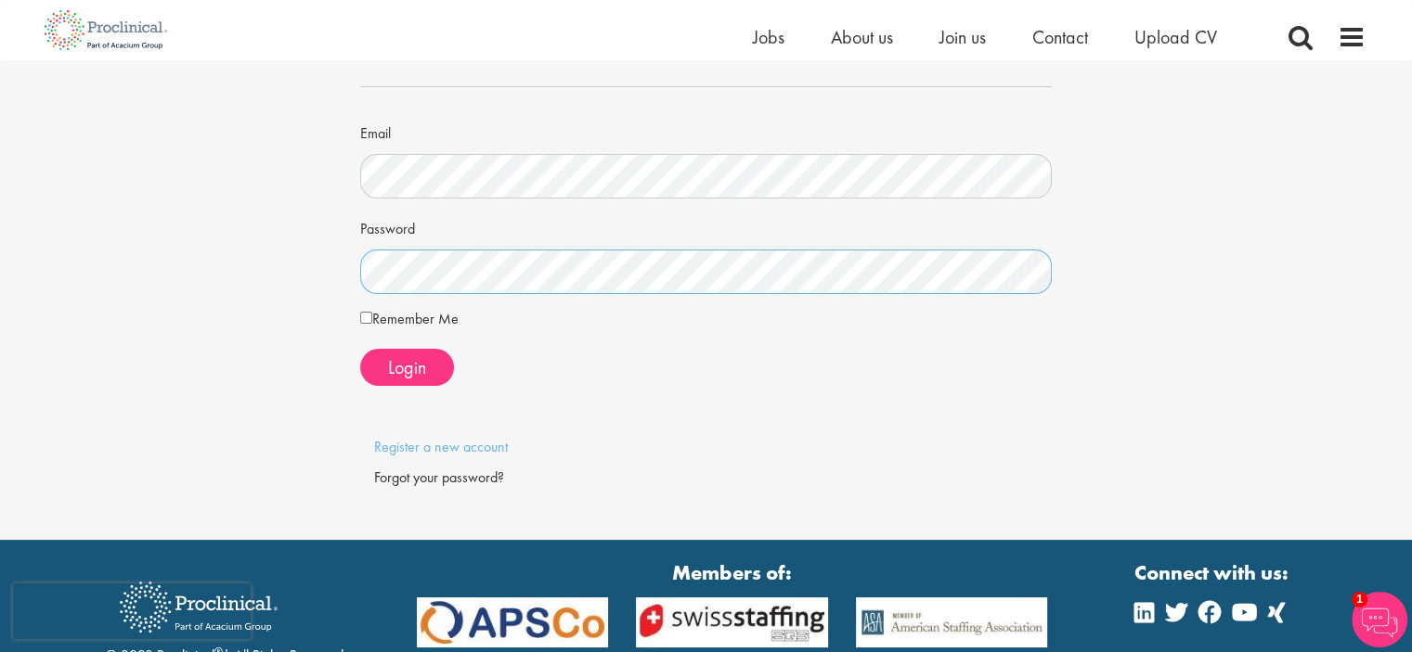
scroll to position [186, 0]
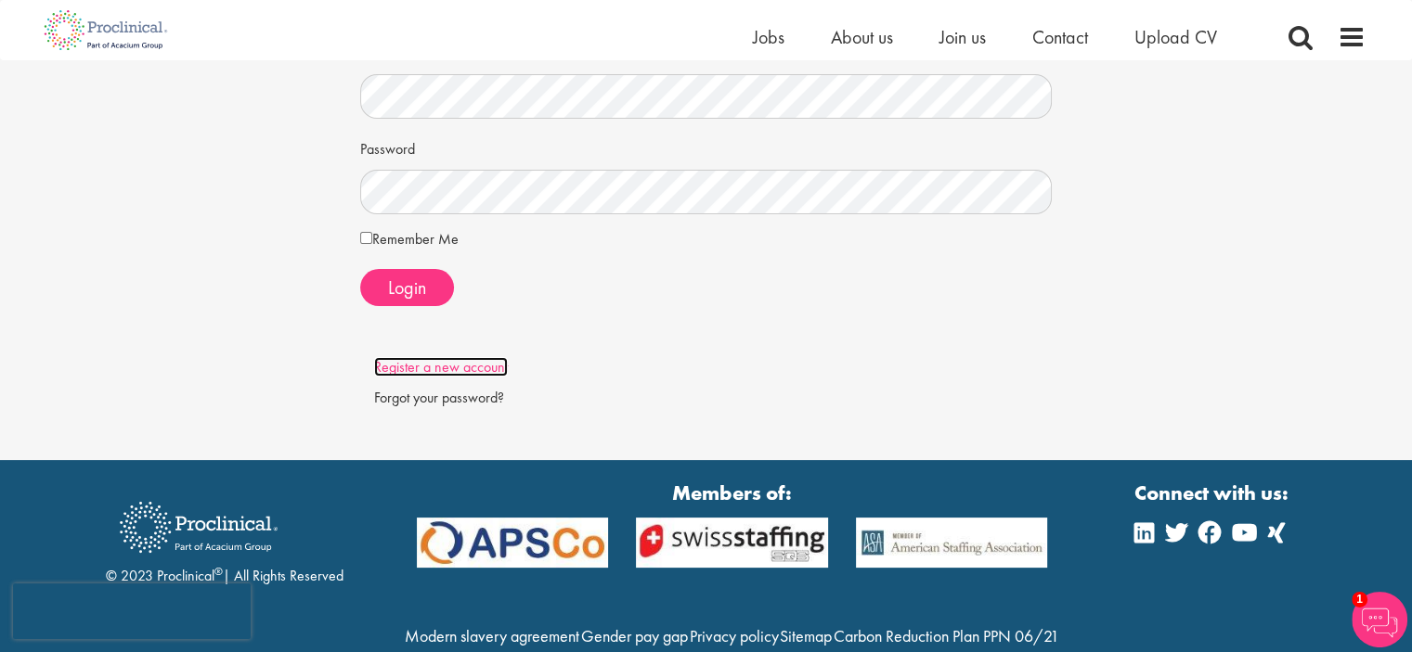
click at [492, 367] on link "Register a new account" at bounding box center [441, 366] width 134 height 19
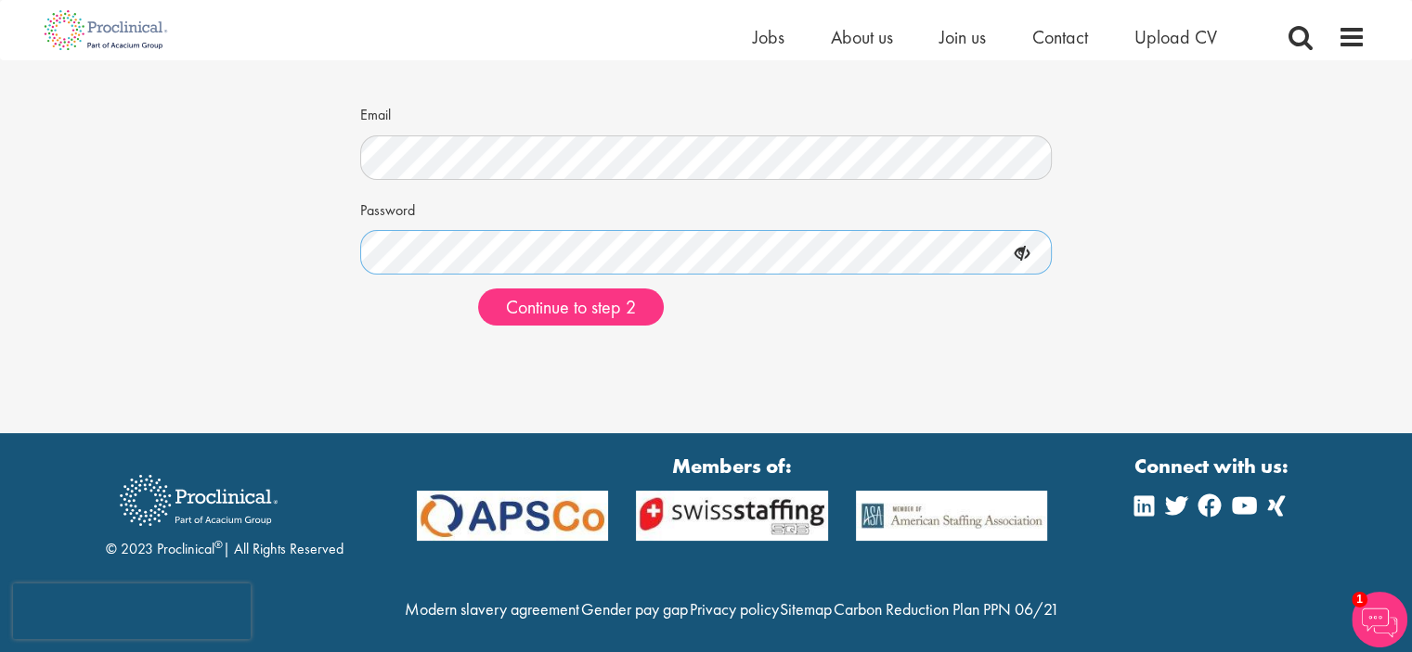
scroll to position [121, 0]
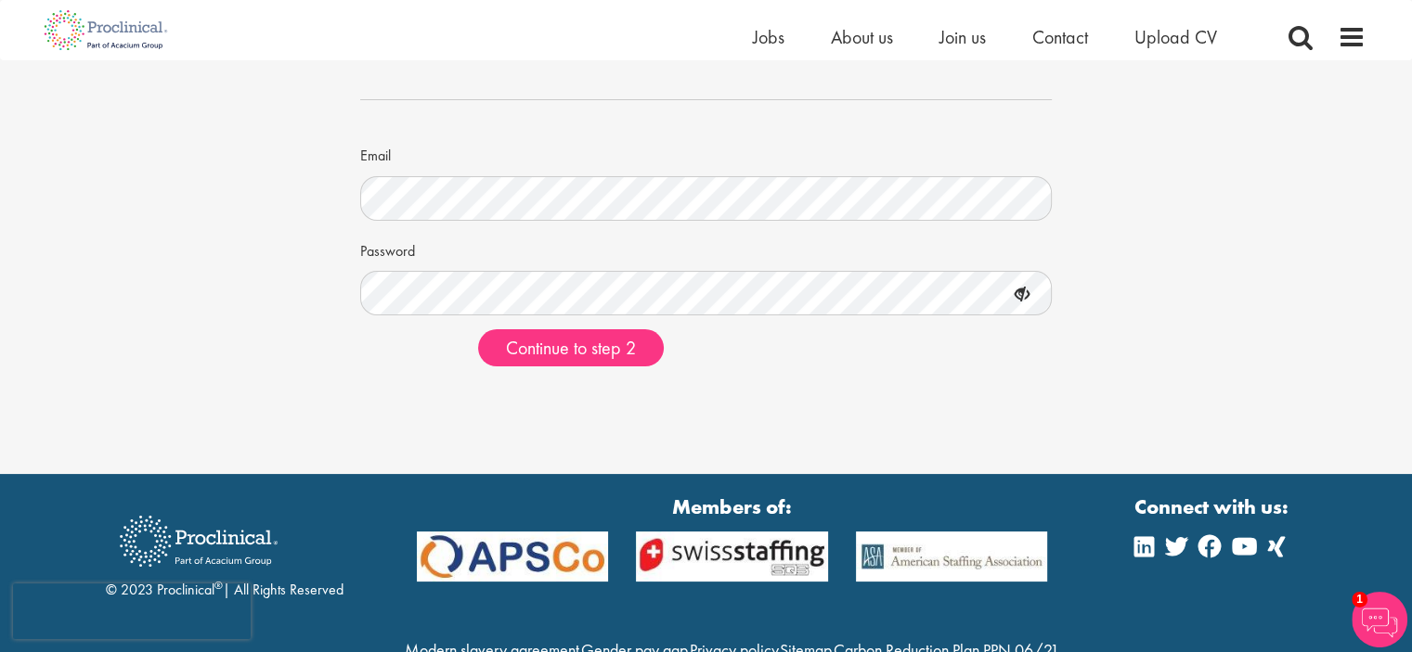
click at [1023, 294] on icon at bounding box center [1022, 295] width 32 height 32
click at [558, 353] on span "Continue to step 2" at bounding box center [571, 348] width 130 height 24
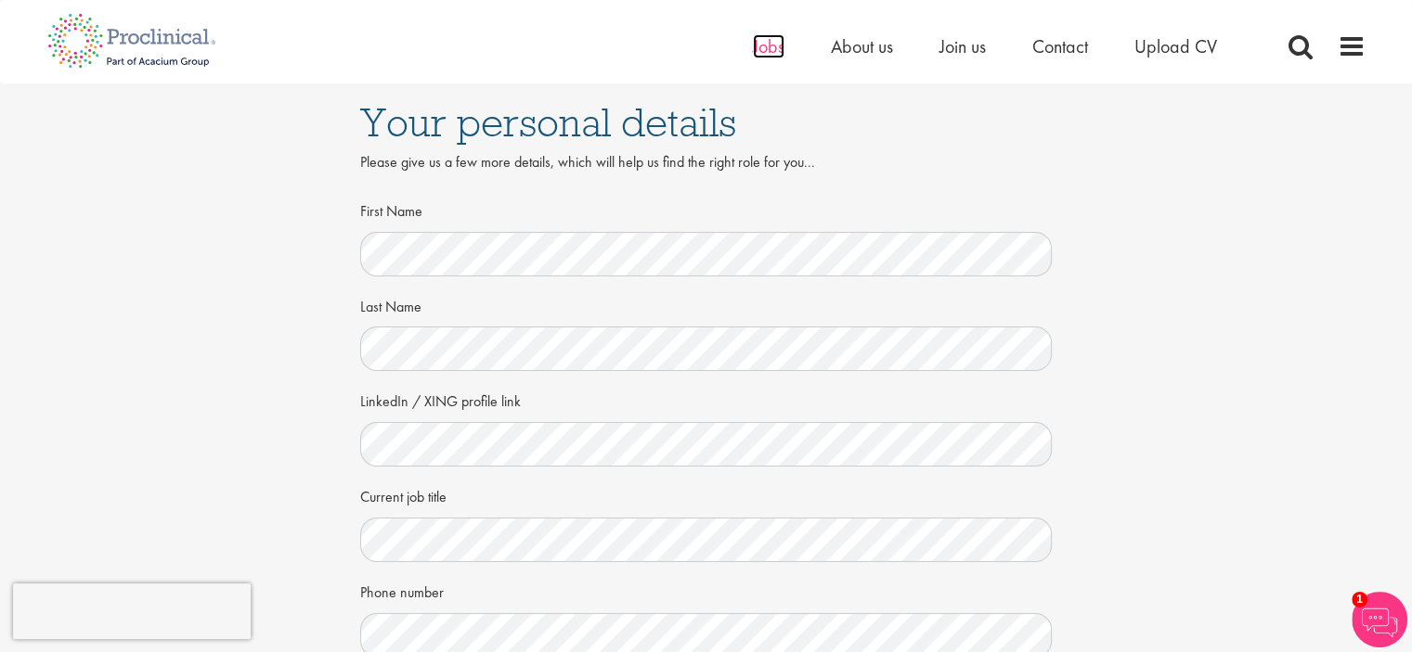
click at [770, 44] on span "Jobs" at bounding box center [769, 46] width 32 height 24
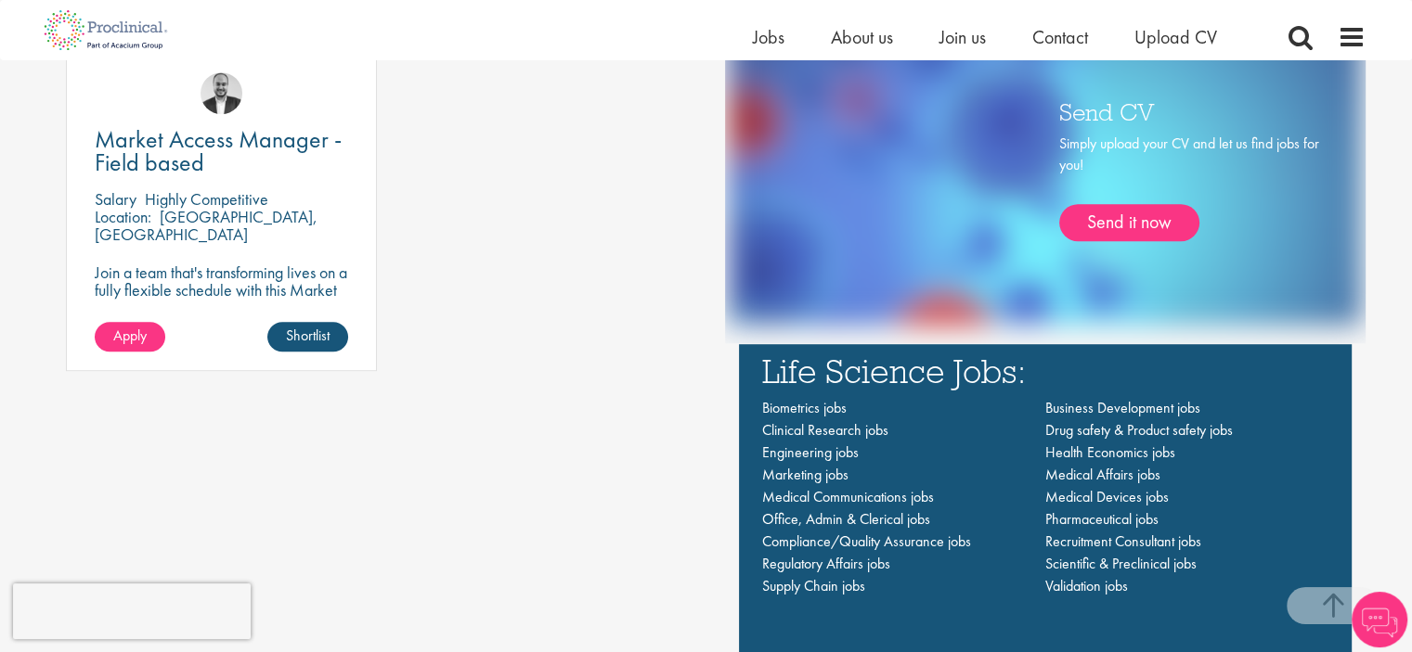
scroll to position [1114, 0]
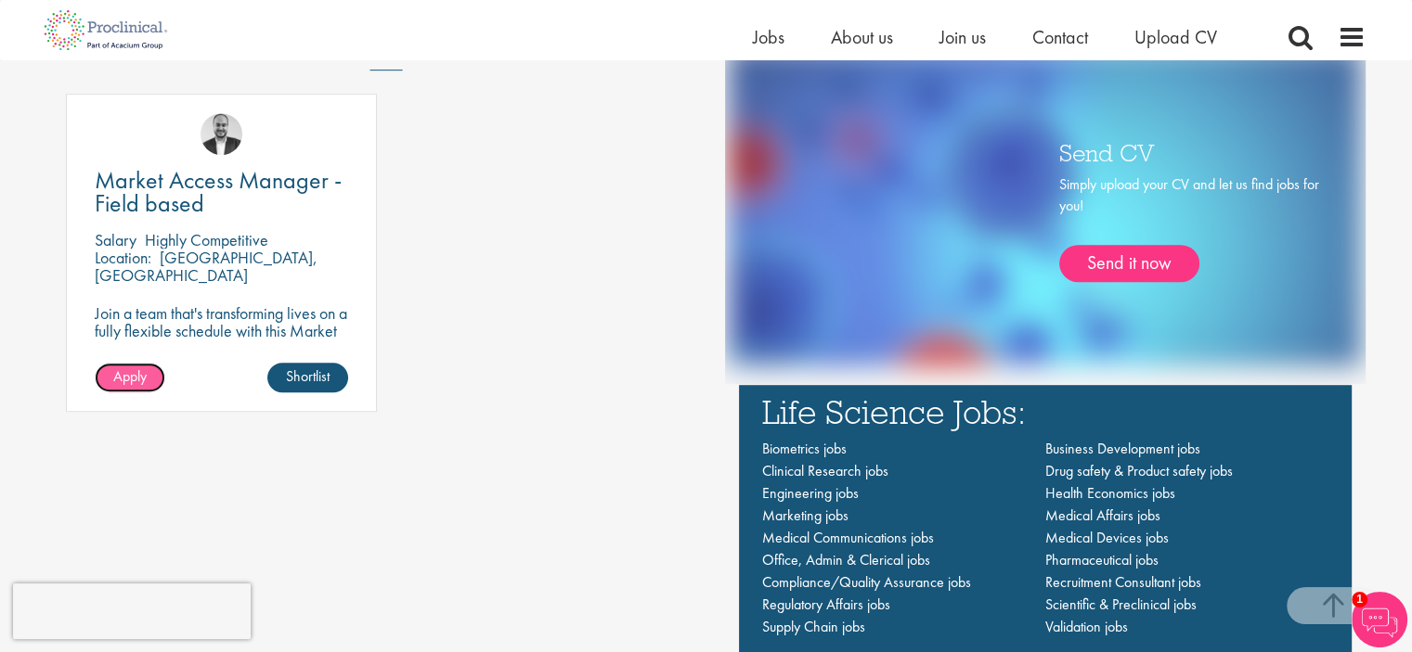
click at [134, 381] on span "Apply" at bounding box center [129, 376] width 33 height 19
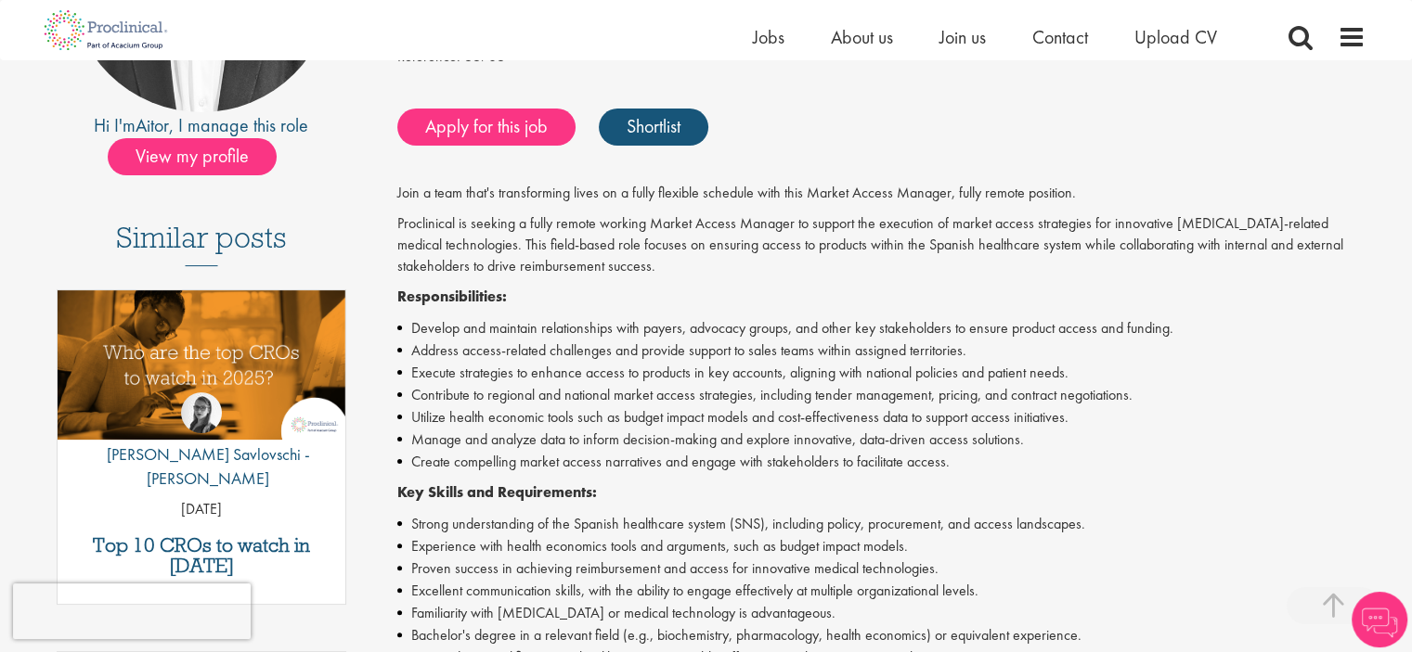
scroll to position [186, 0]
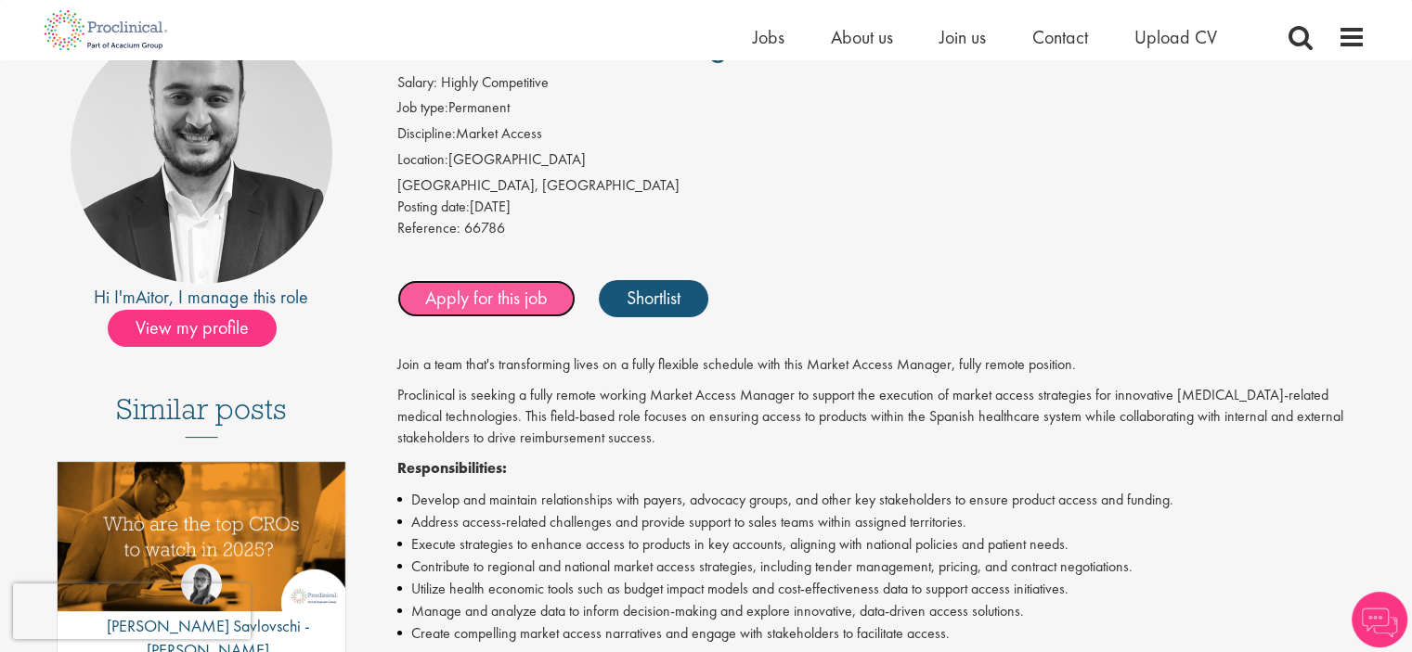
click at [481, 296] on link "Apply for this job" at bounding box center [486, 298] width 178 height 37
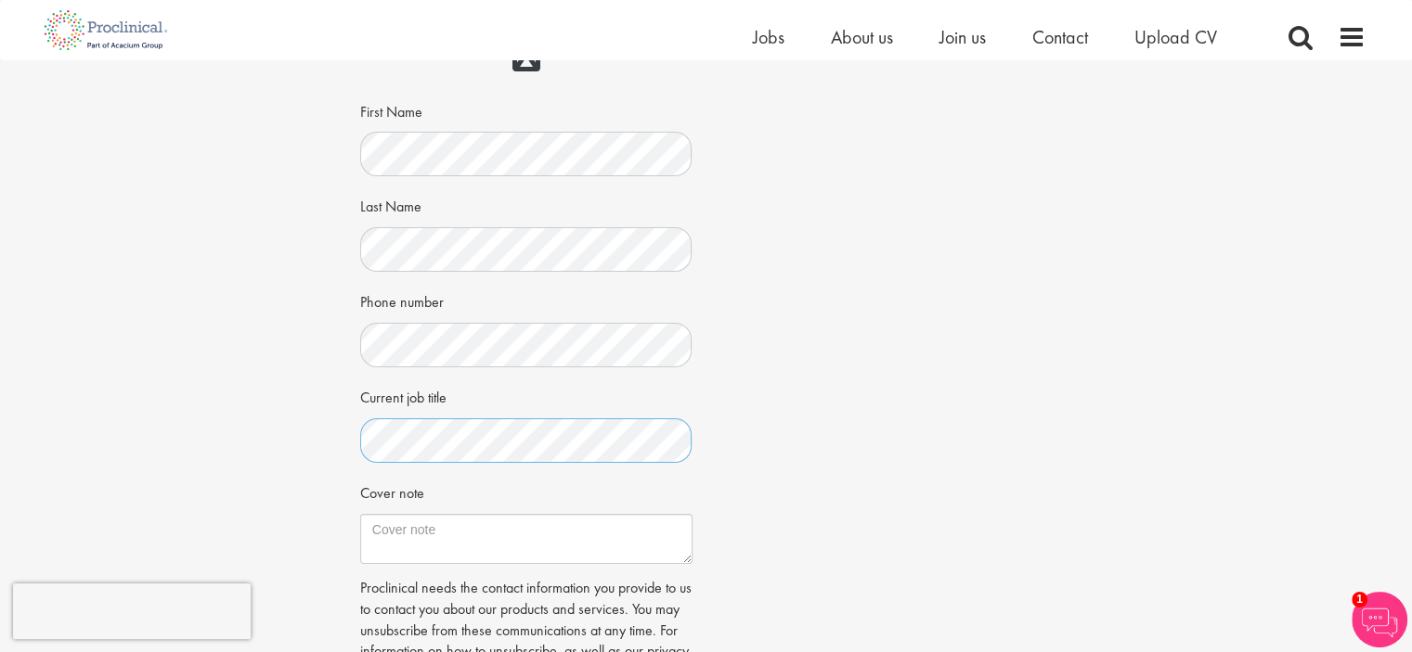
scroll to position [464, 0]
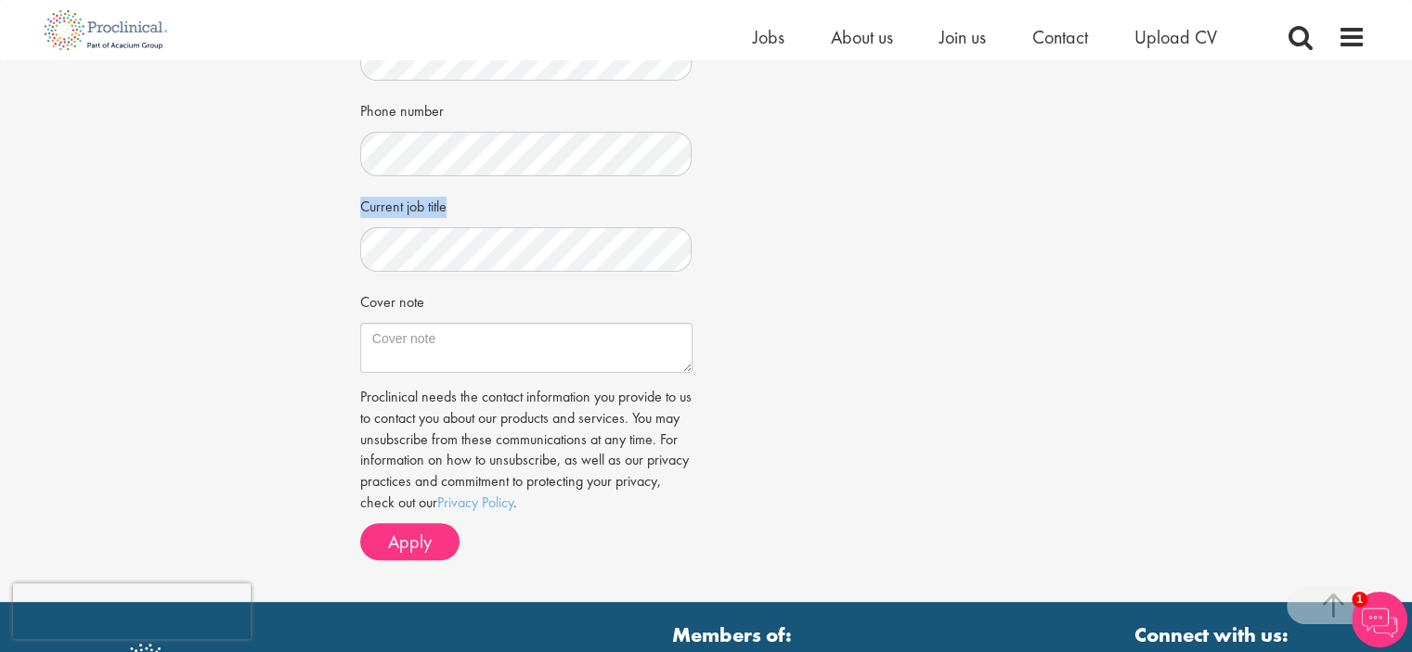
drag, startPoint x: 453, startPoint y: 210, endPoint x: 357, endPoint y: 207, distance: 95.6
click at [356, 206] on div "Apply Job information Market Access Manager - Field based Location: Castellón, …" at bounding box center [706, 99] width 720 height 1006
copy label "Current job title"
click at [212, 252] on div "Apply Job information Market Access Manager - Field based Location: Castellón, …" at bounding box center [705, 99] width 1439 height 1006
click at [516, 352] on textarea "Cover note" at bounding box center [526, 348] width 332 height 50
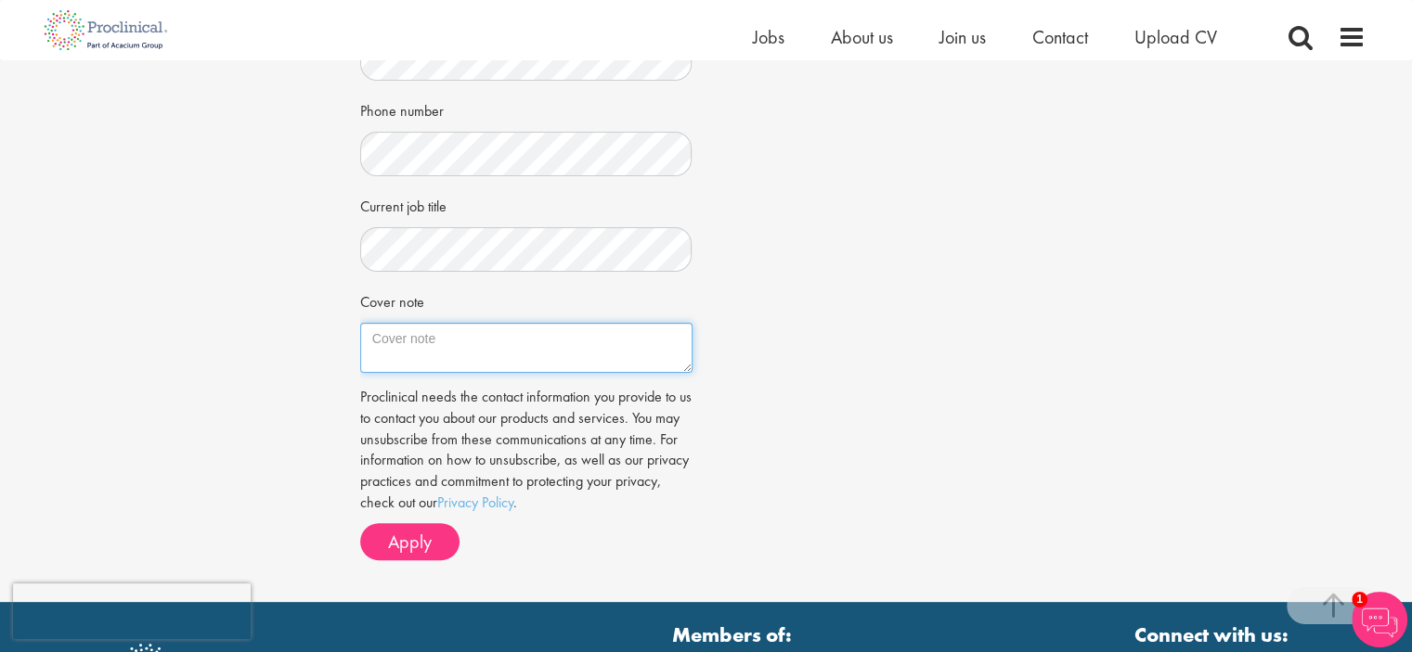
click at [432, 341] on textarea "Cover note" at bounding box center [526, 348] width 332 height 50
paste textarea "Dear Hiring Manager, I am writing to express my interest in the Market Access M…"
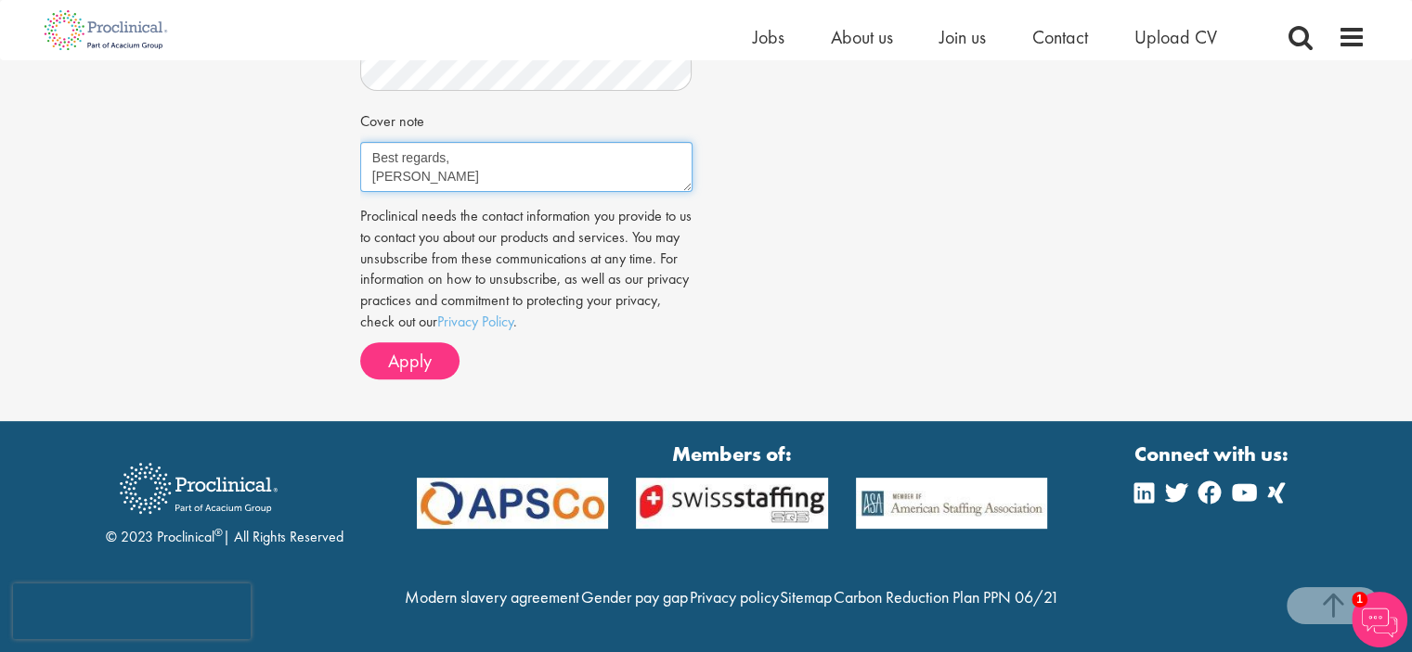
scroll to position [684, 0]
type textarea "Dear Hiring Manager, I am writing to express my interest in the Market Access M…"
click at [394, 349] on span "Apply" at bounding box center [410, 361] width 44 height 24
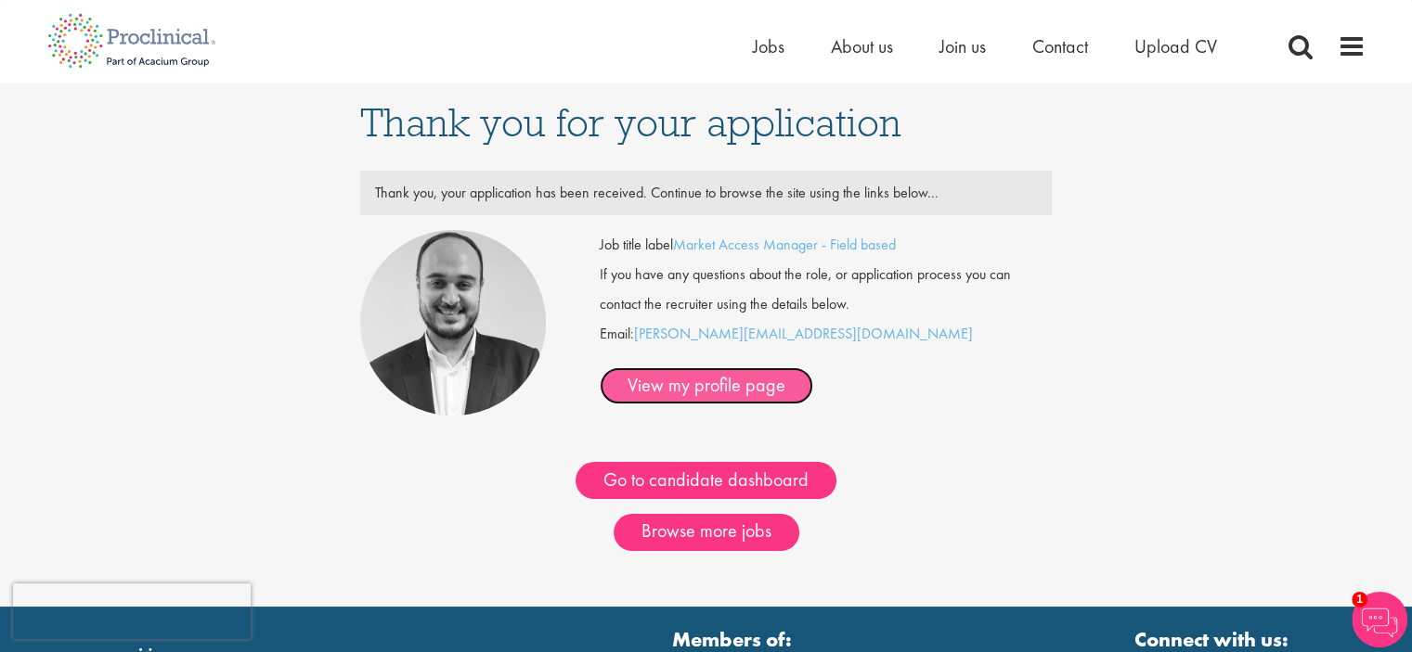
click at [813, 368] on link "View my profile page" at bounding box center [706, 386] width 213 height 37
